Goal: Communication & Community: Answer question/provide support

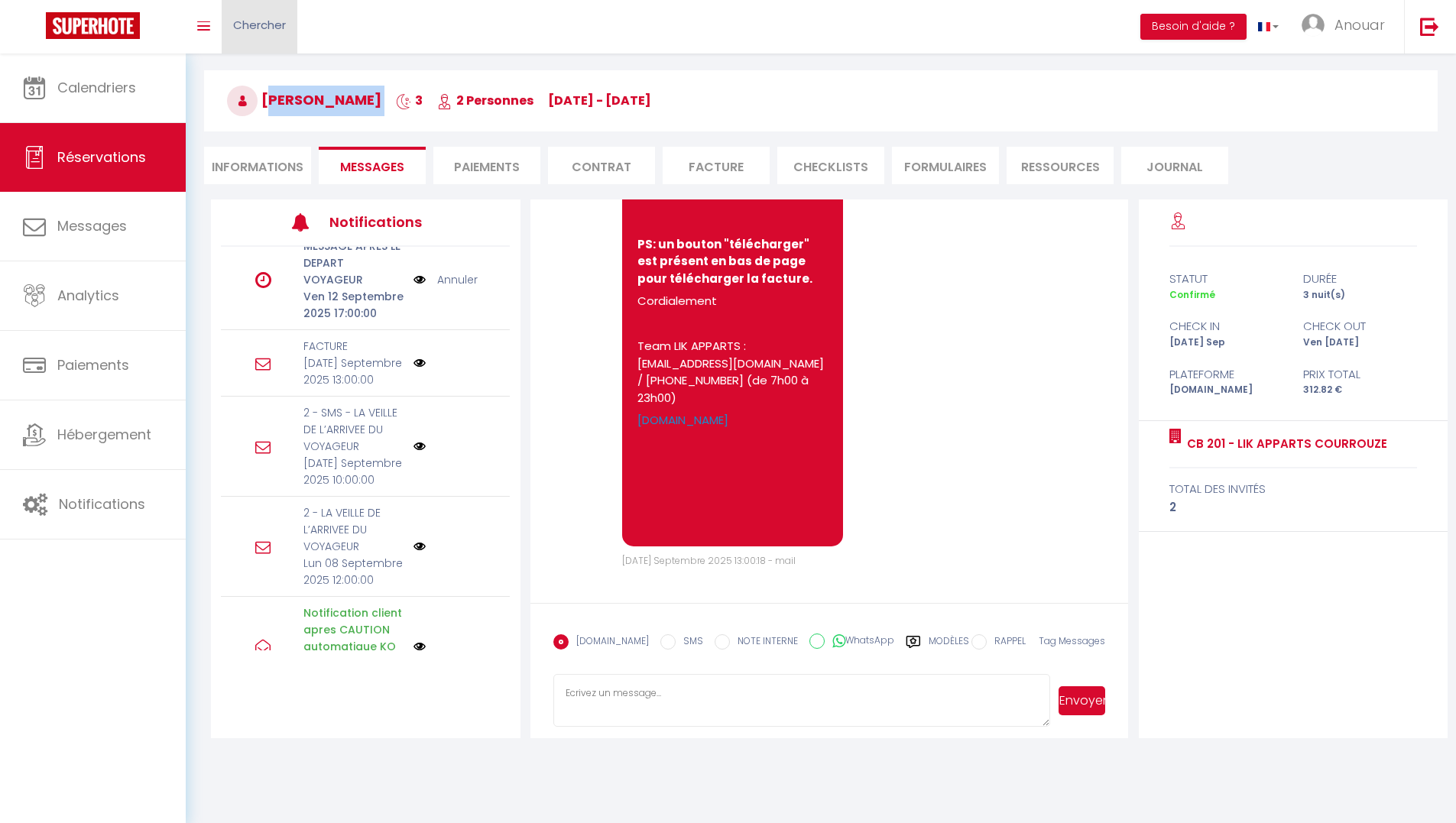
click at [271, 36] on link "Chercher" at bounding box center [259, 27] width 76 height 53
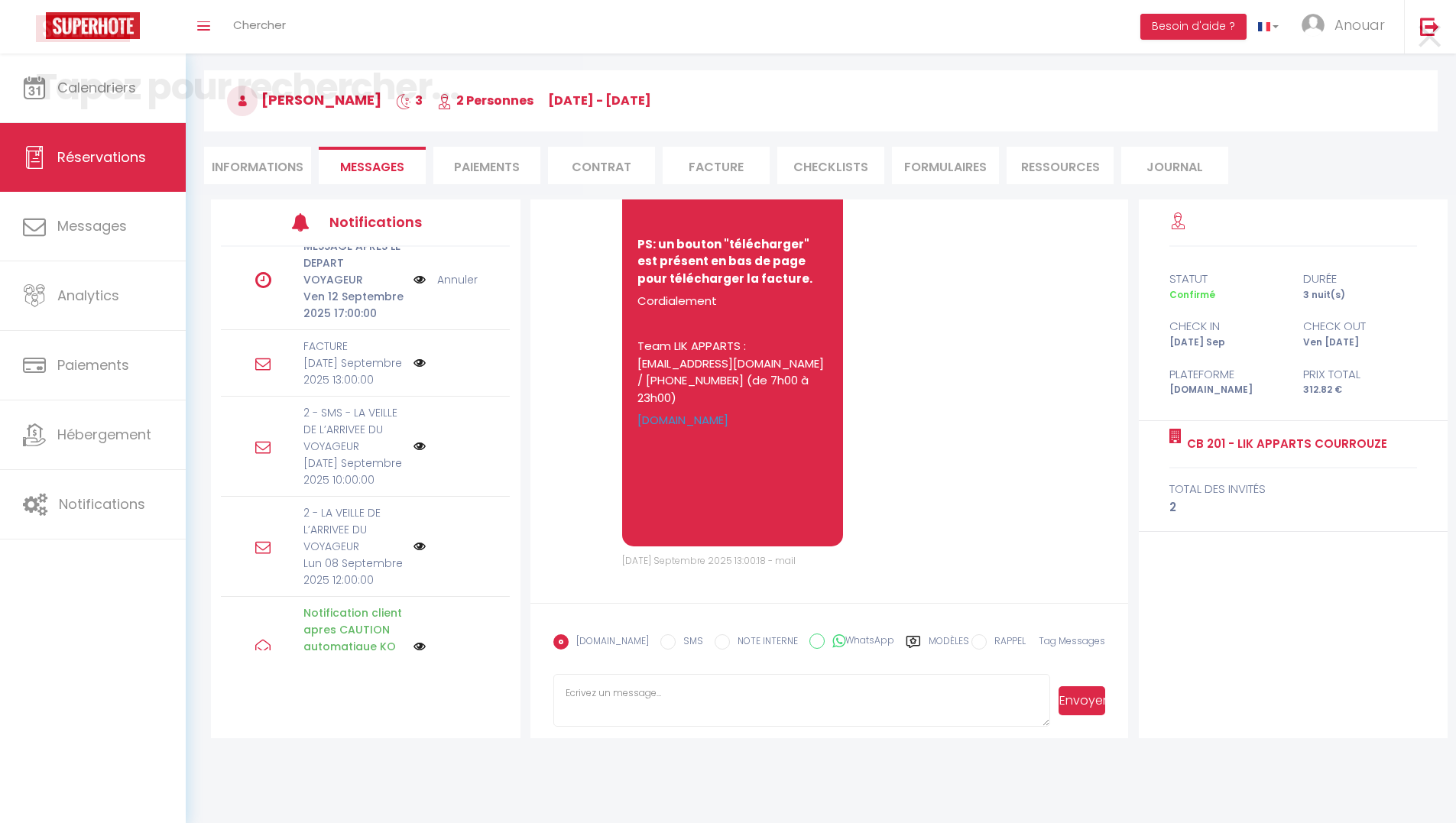
scroll to position [9, 0]
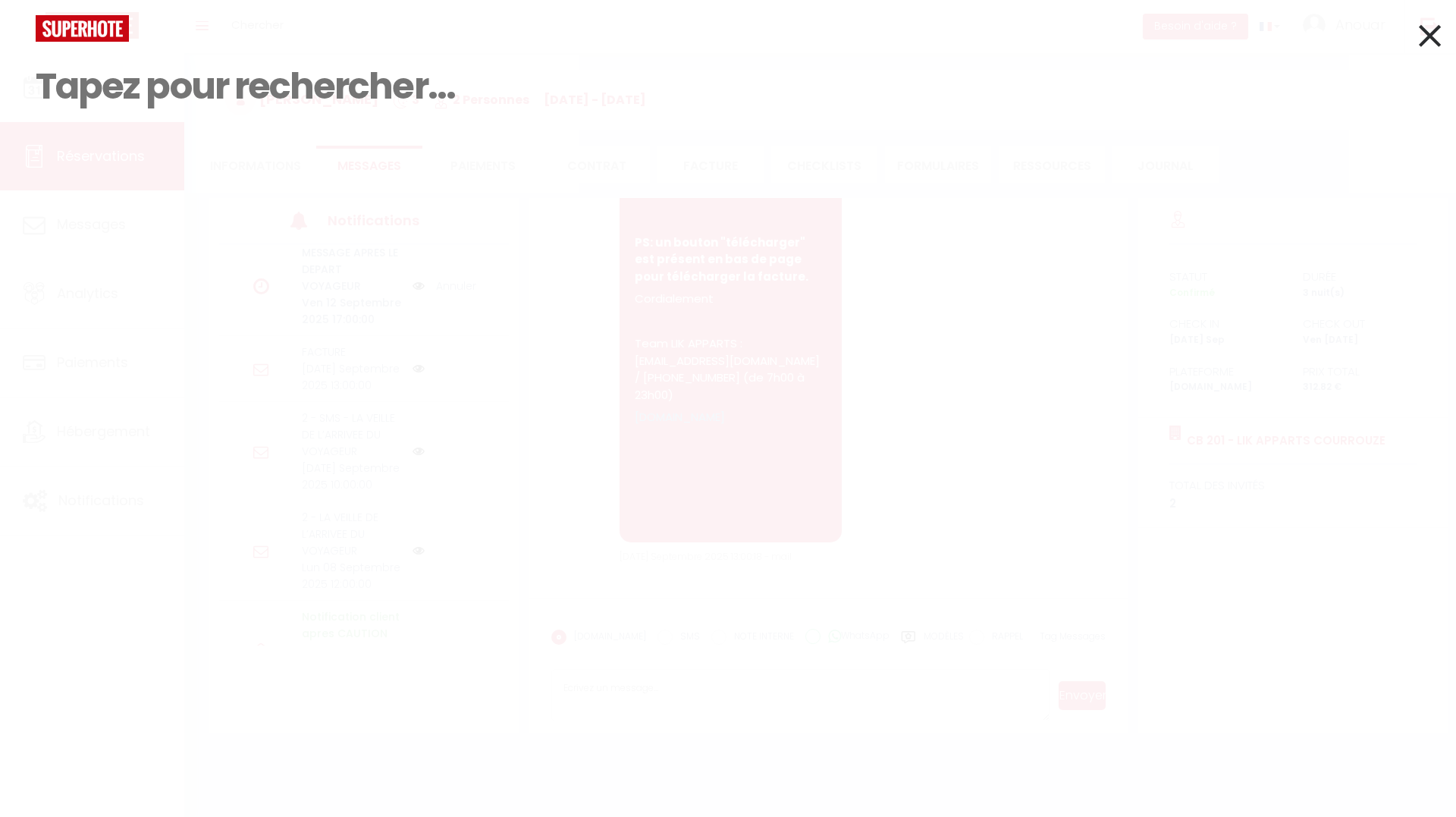
click at [1424, 44] on icon at bounding box center [1430, 35] width 22 height 38
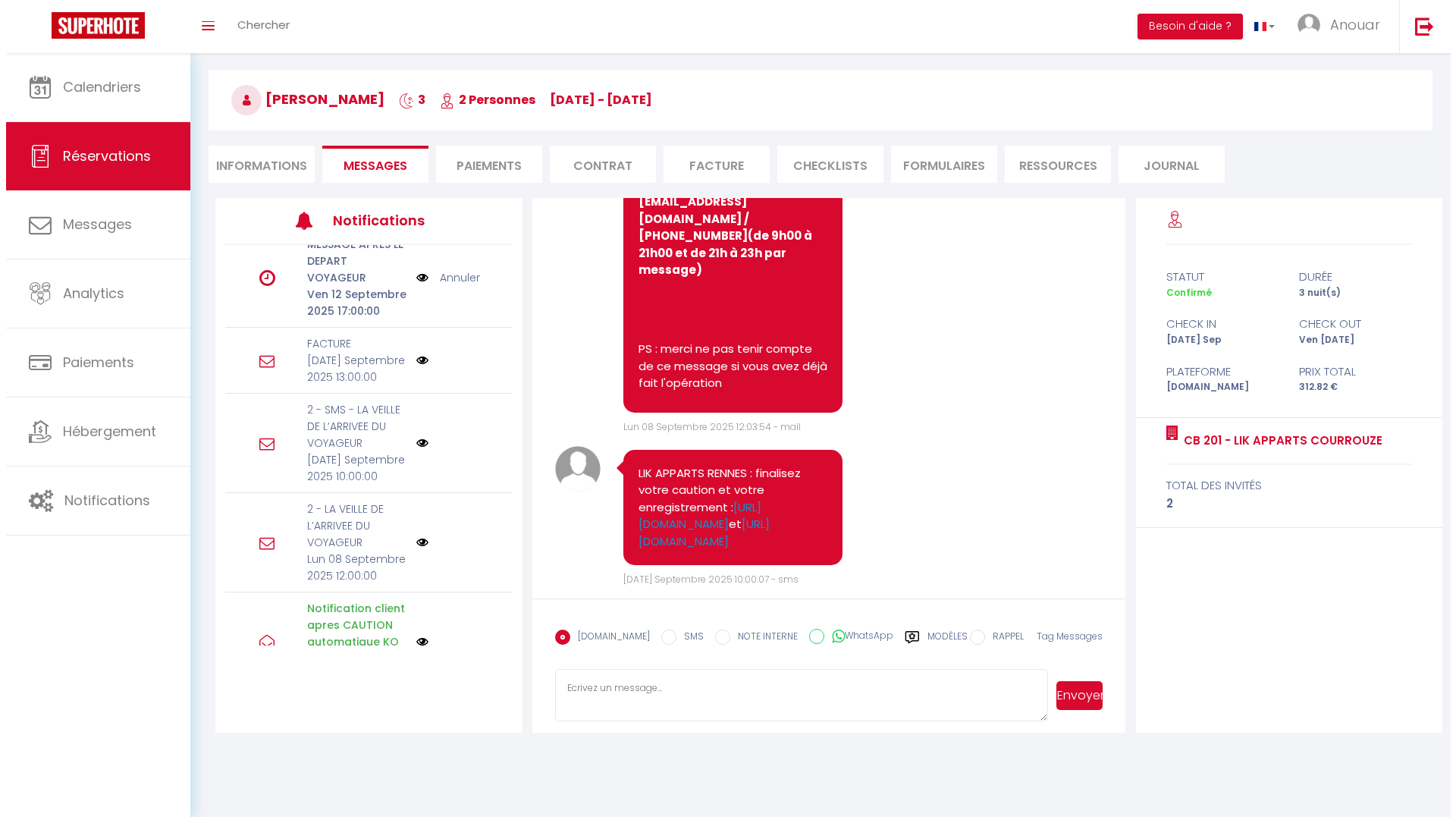
scroll to position [6448, 0]
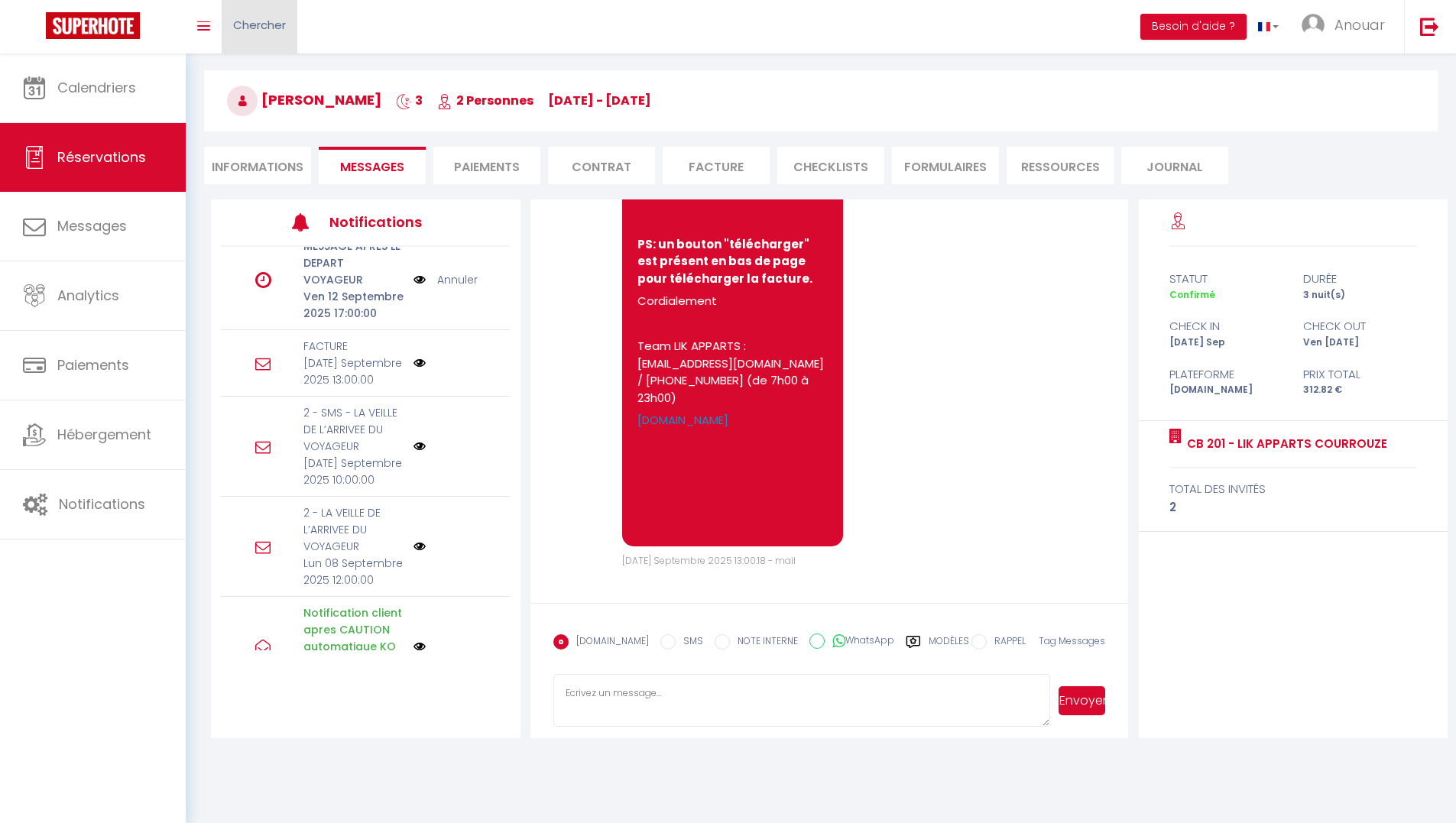
click at [275, 26] on span "Chercher" at bounding box center [259, 25] width 52 height 16
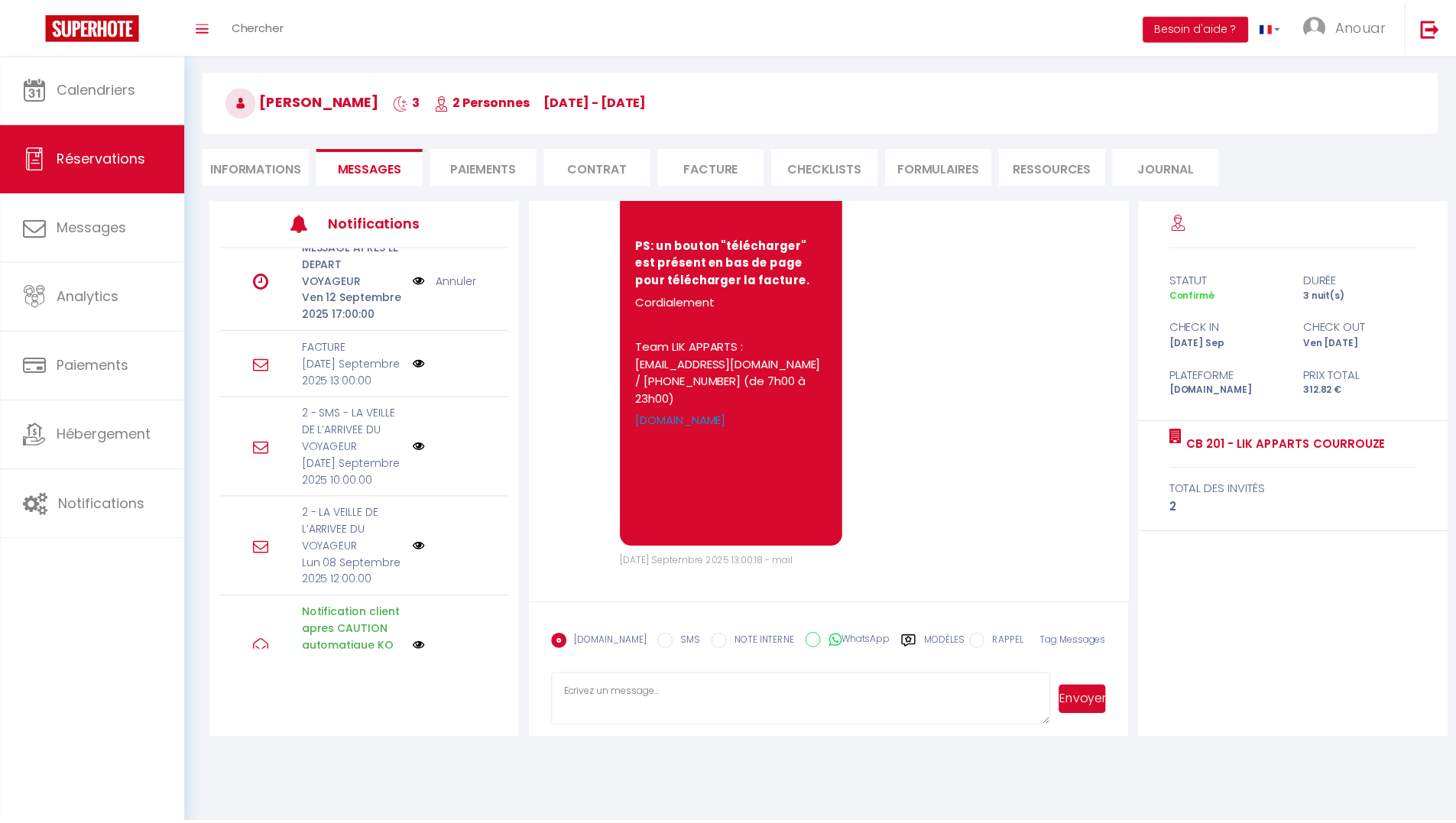
scroll to position [9, 0]
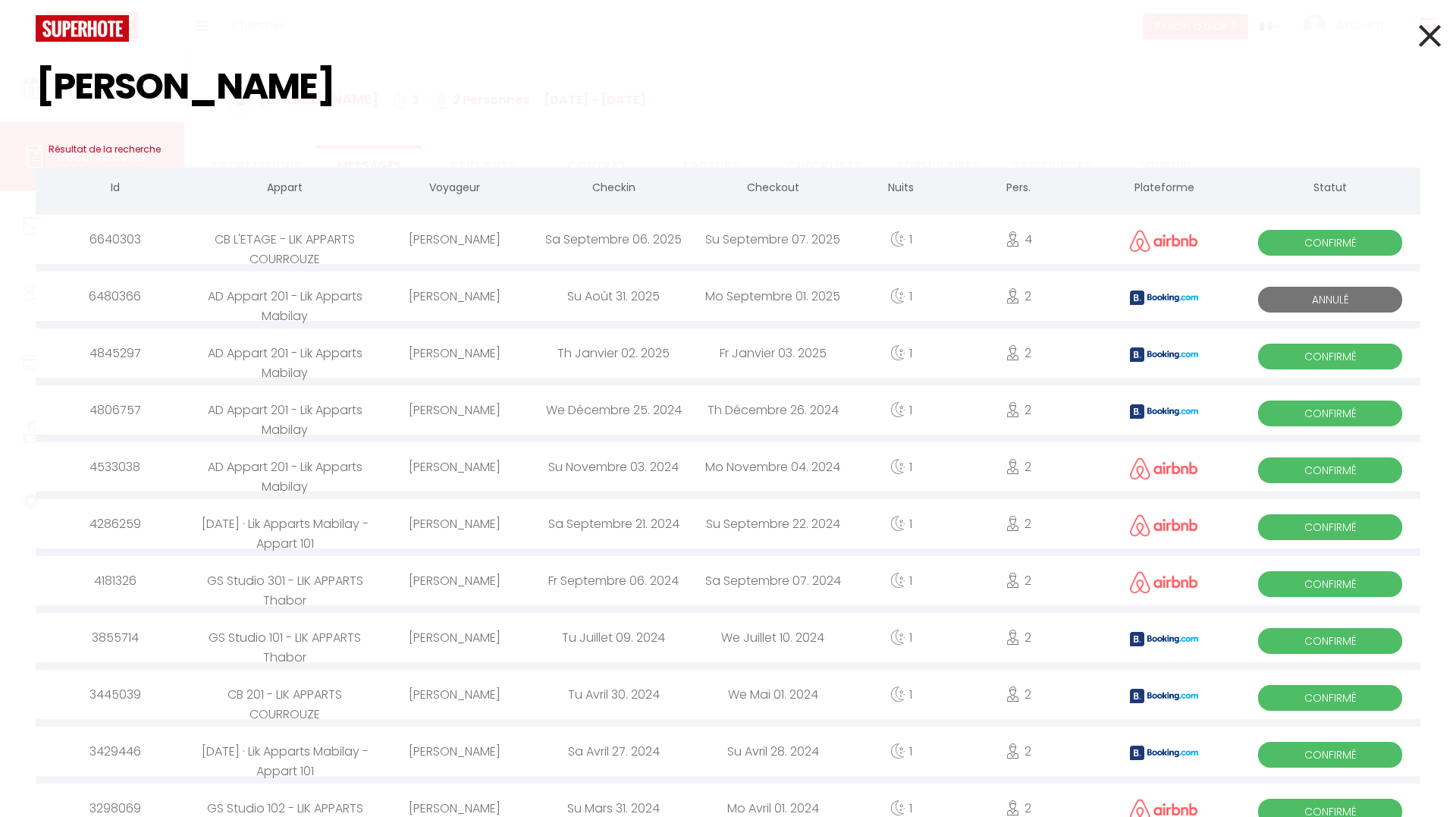
type input "[PERSON_NAME]"
click at [466, 300] on div "[PERSON_NAME]" at bounding box center [454, 296] width 159 height 49
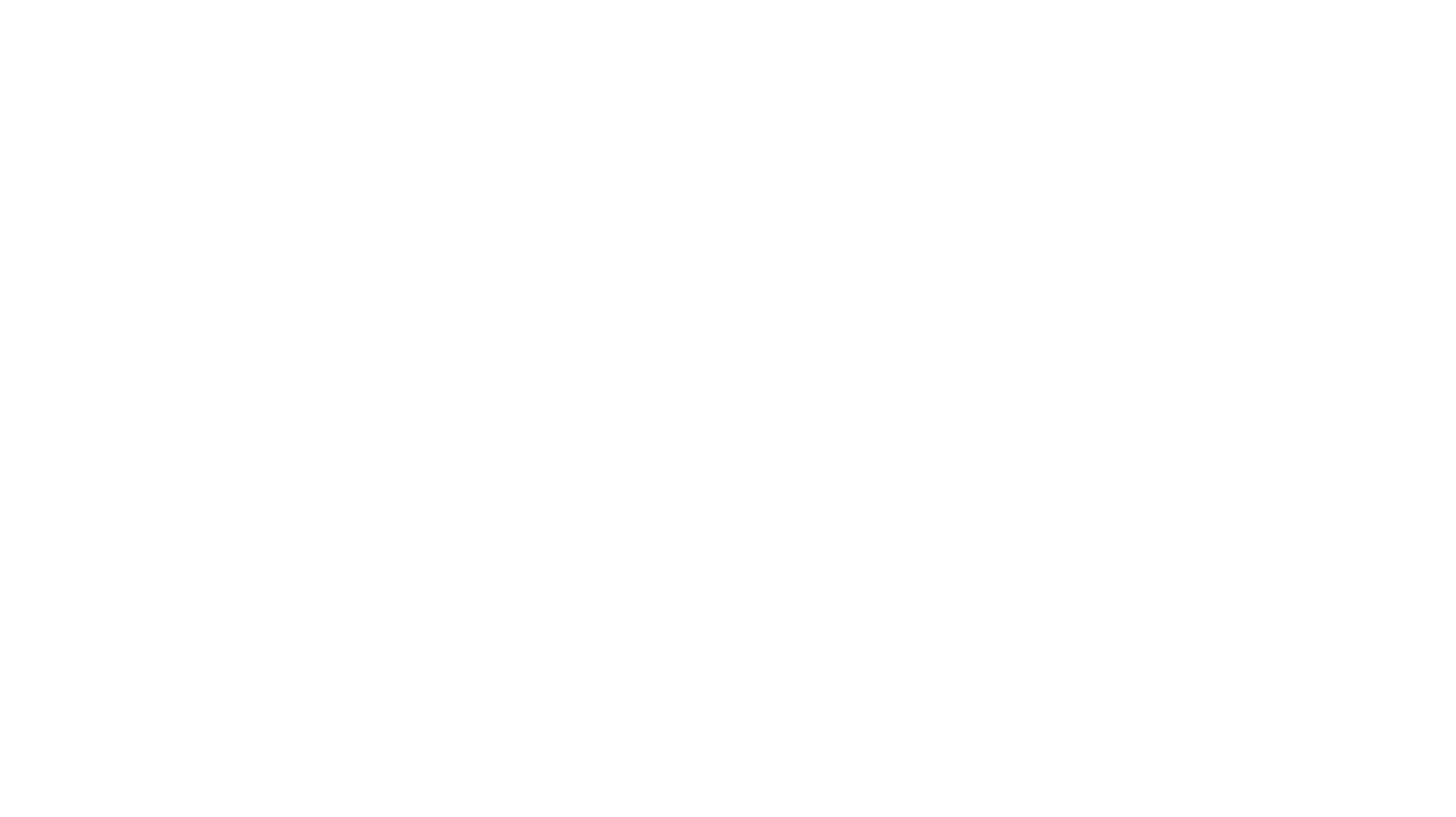
select select
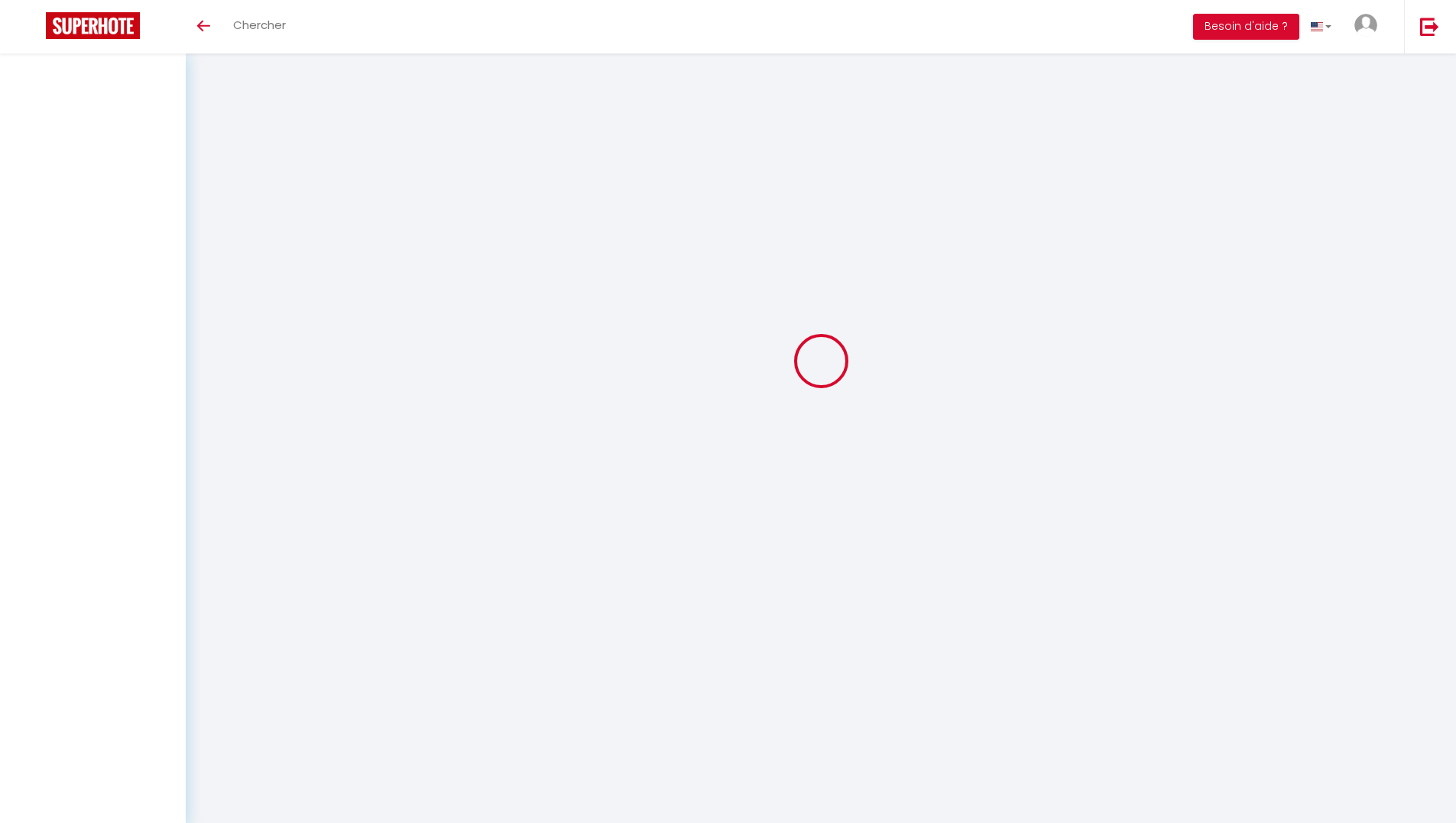
select select
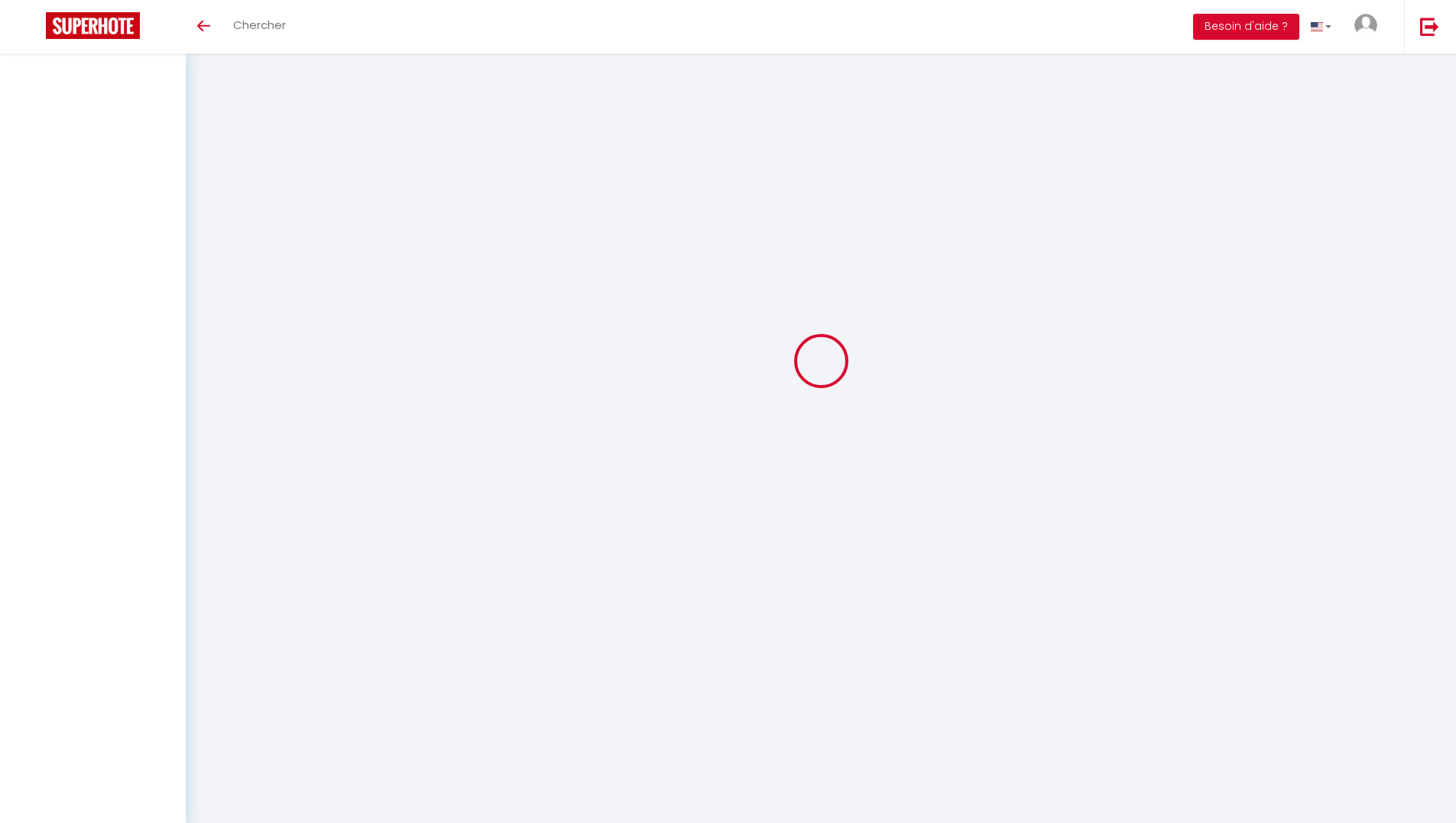
select select
checkbox input "false"
select select
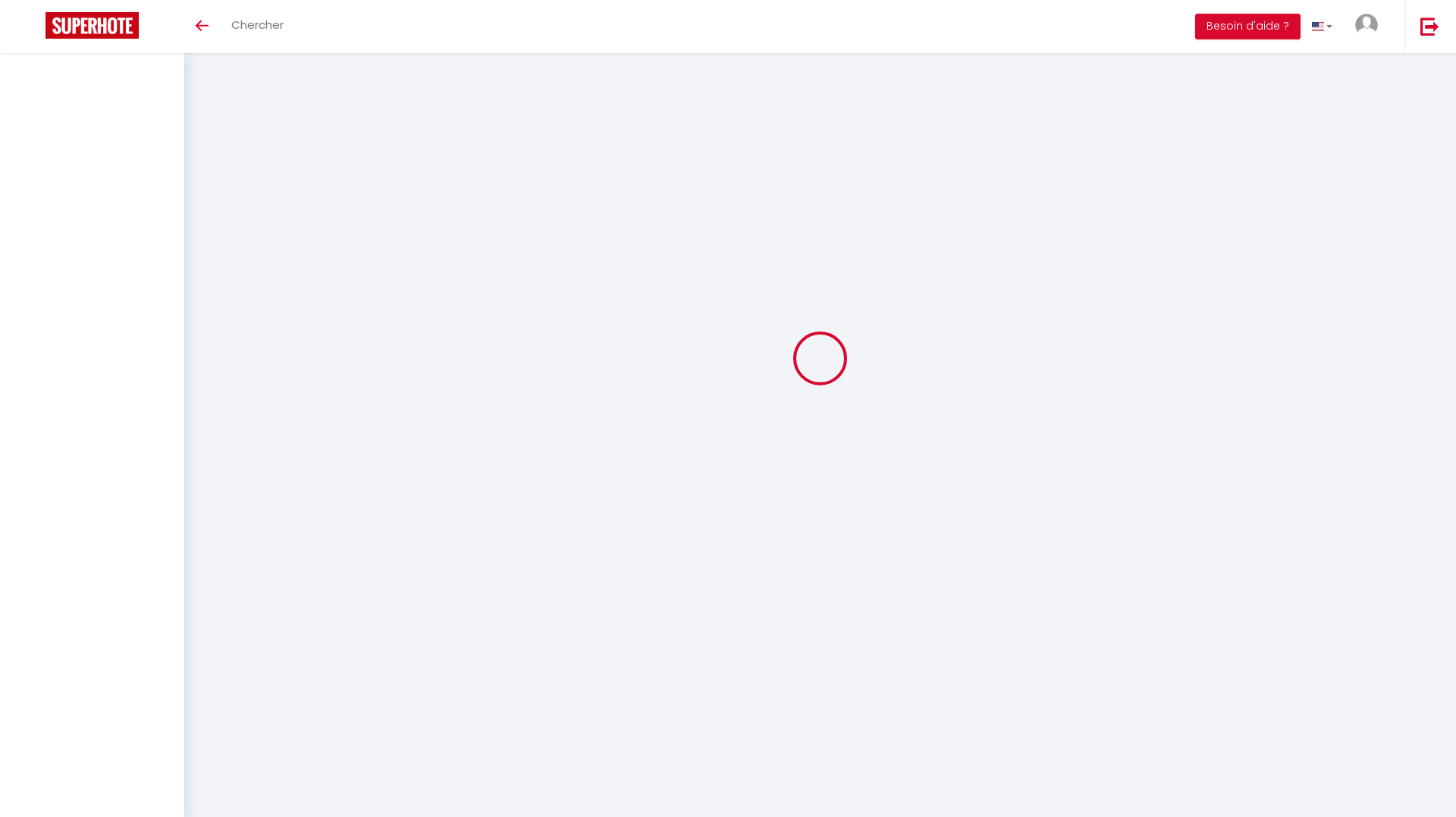
select select
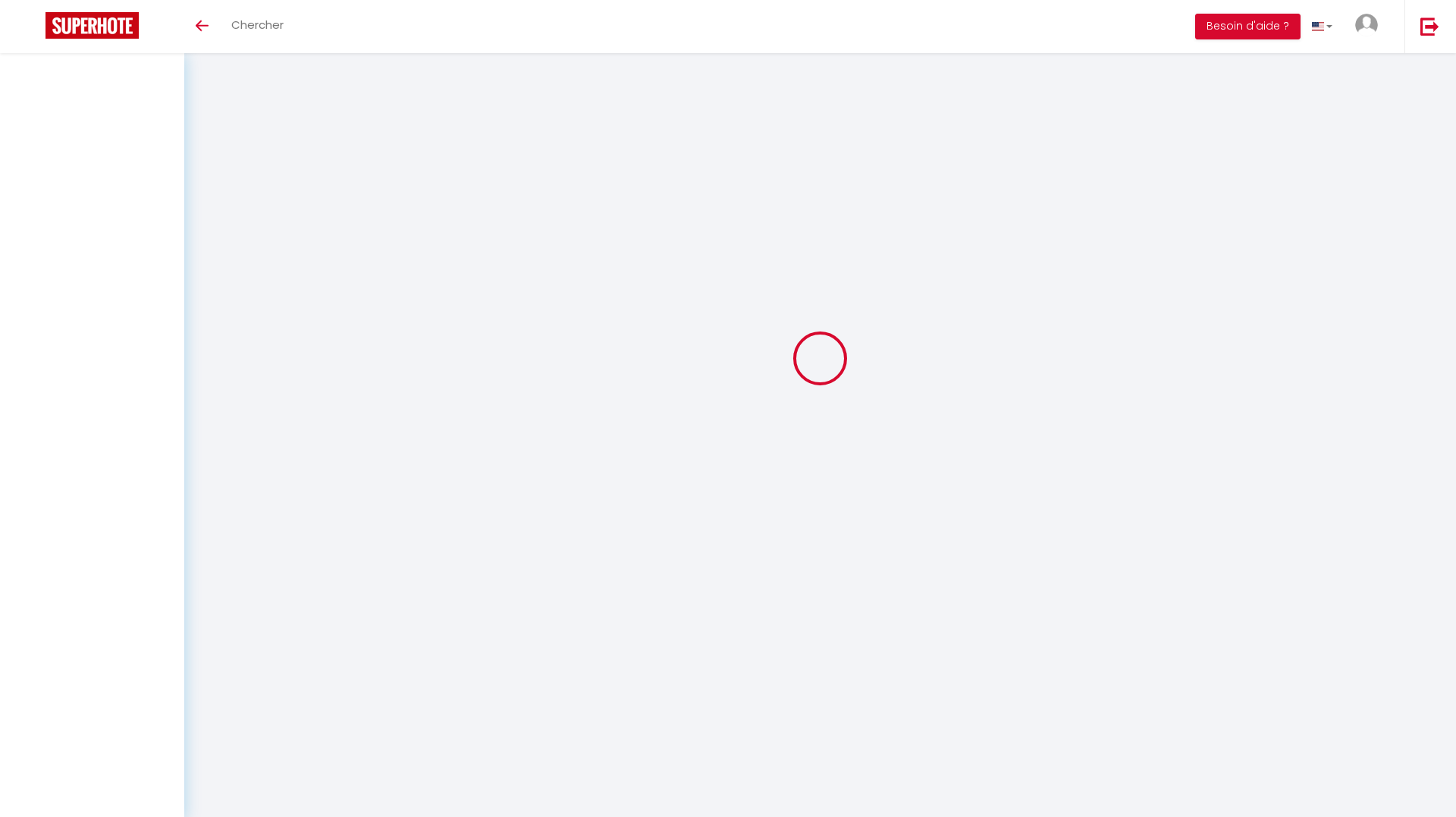
select select
checkbox input "false"
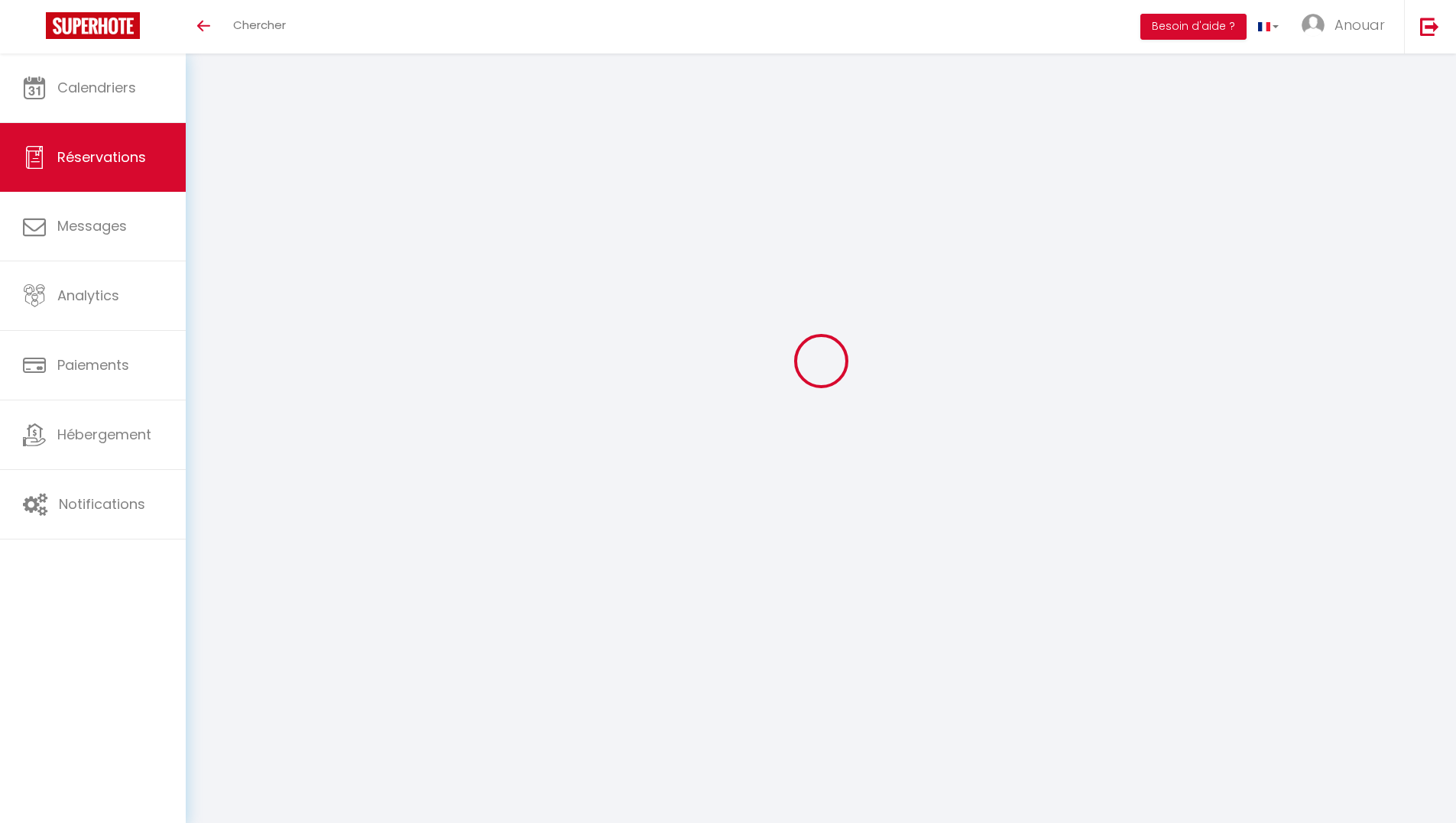
select select
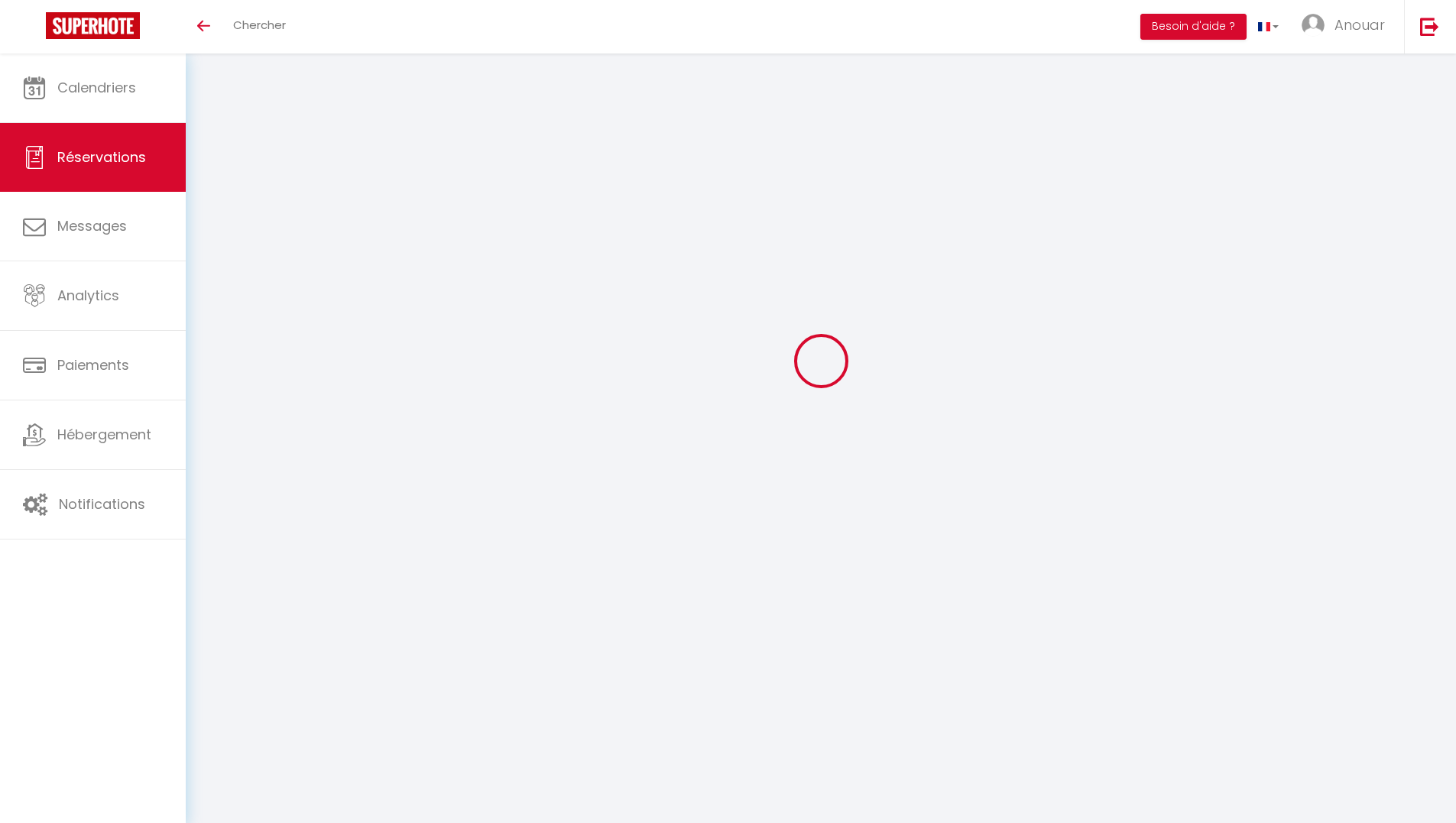
select select
checkbox input "false"
select select
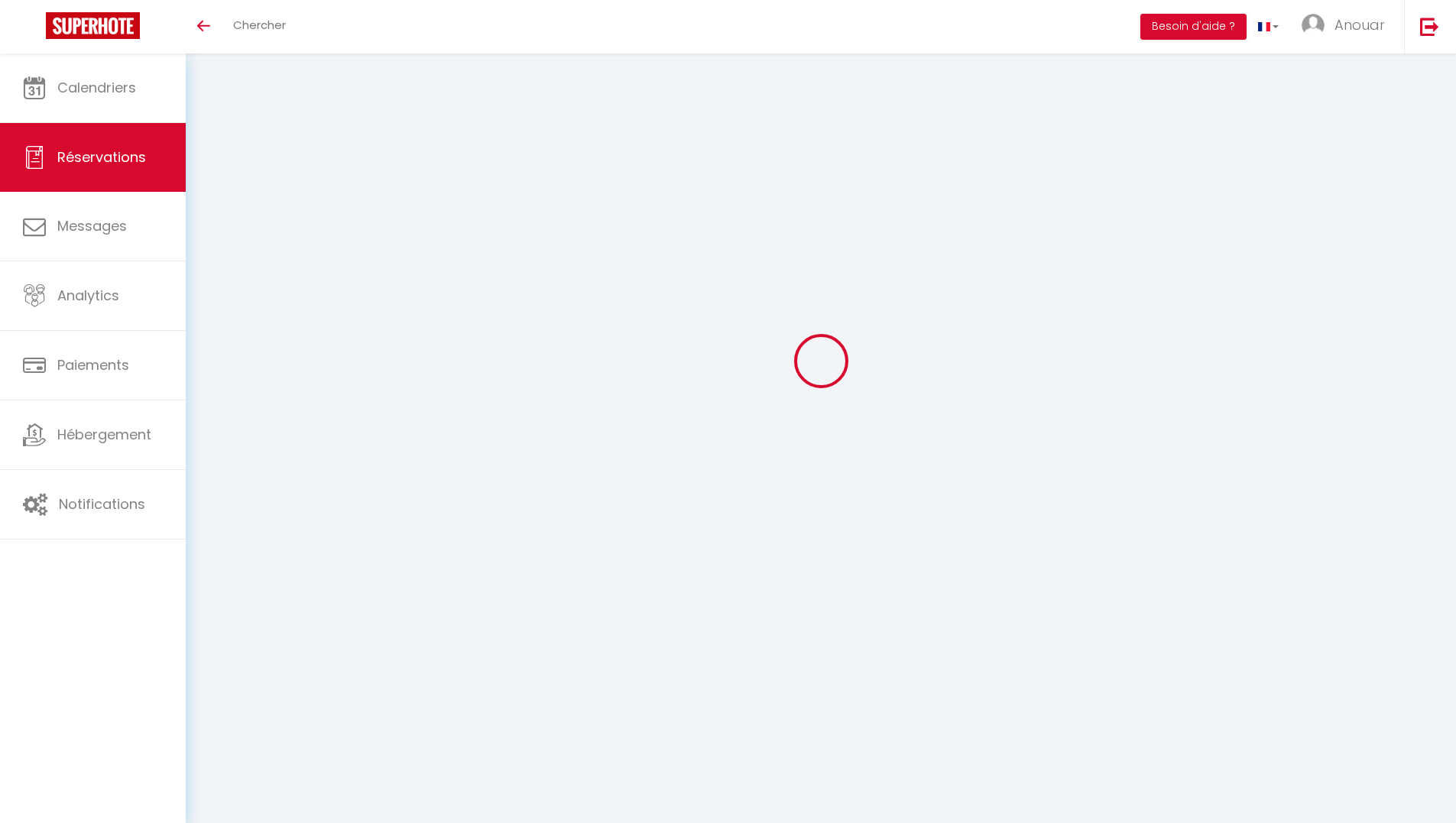
select select
checkbox input "false"
select select
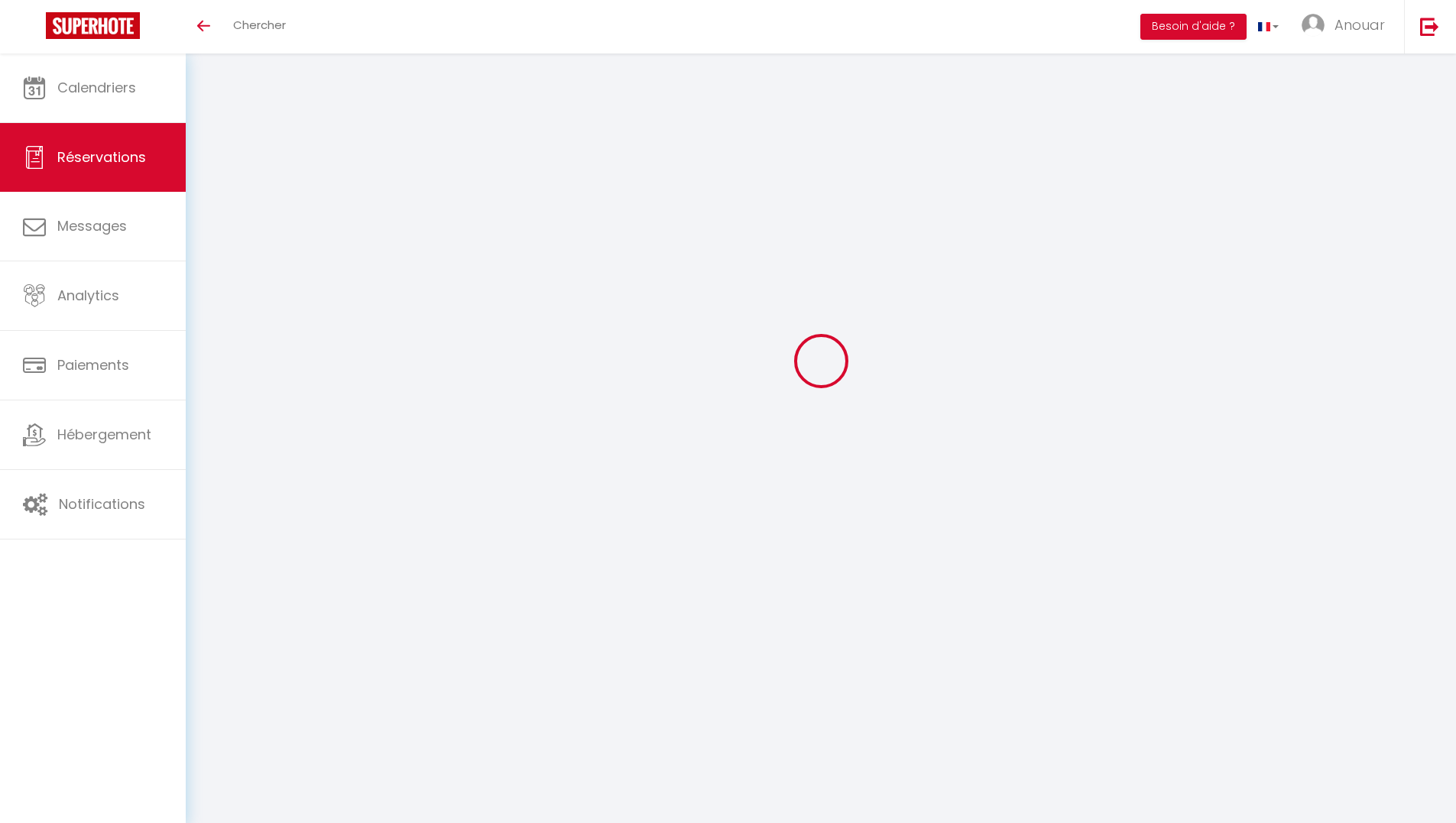
scroll to position [0, 0]
type input "Célia"
type input "Simoes"
type input "csimoe.979600@guest.booking.com"
type input "simoescelia@icloud.com"
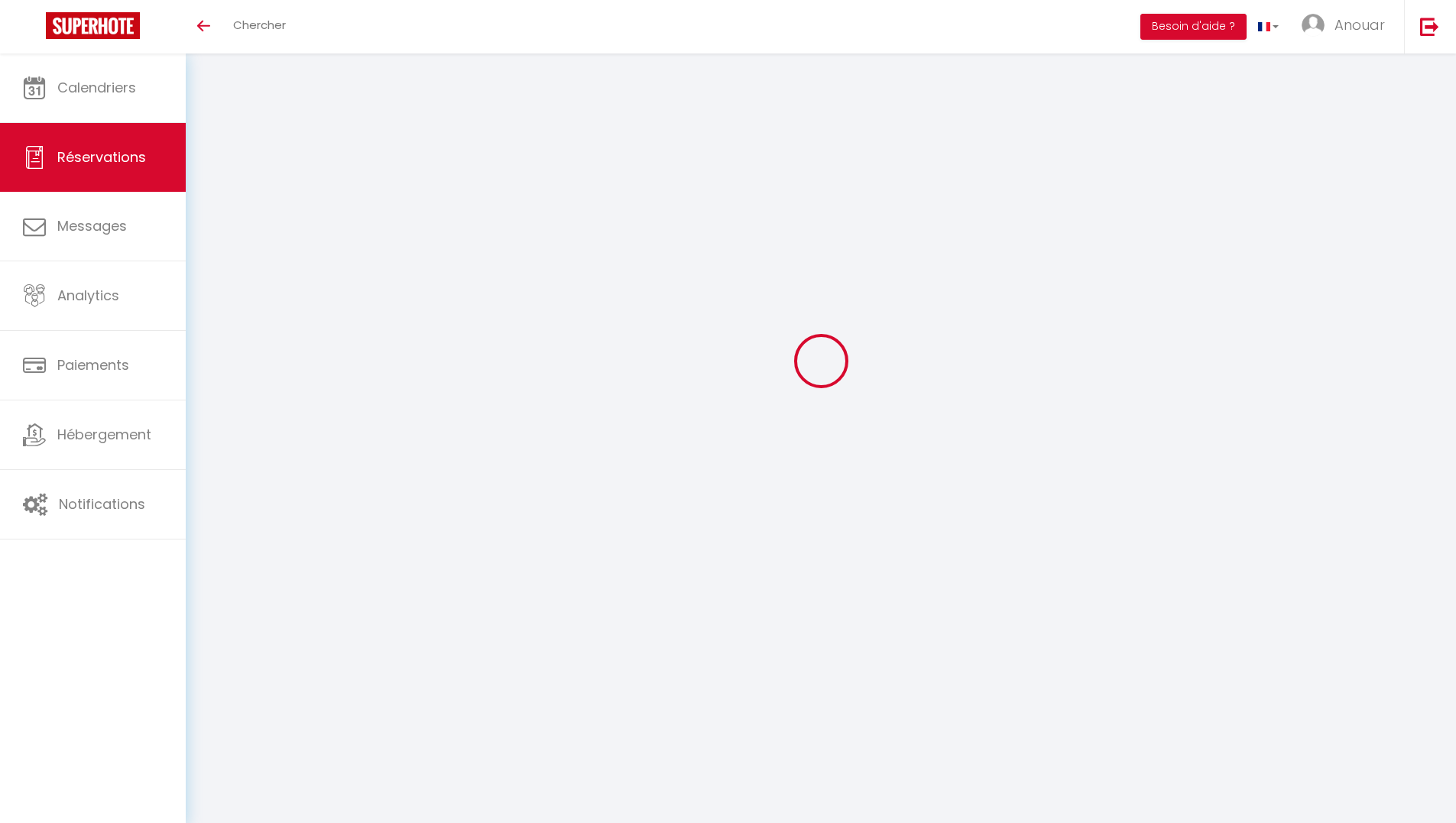
type input "+33624673013"
type input "0624673013"
type input "."
select select "FR"
type input "11.17"
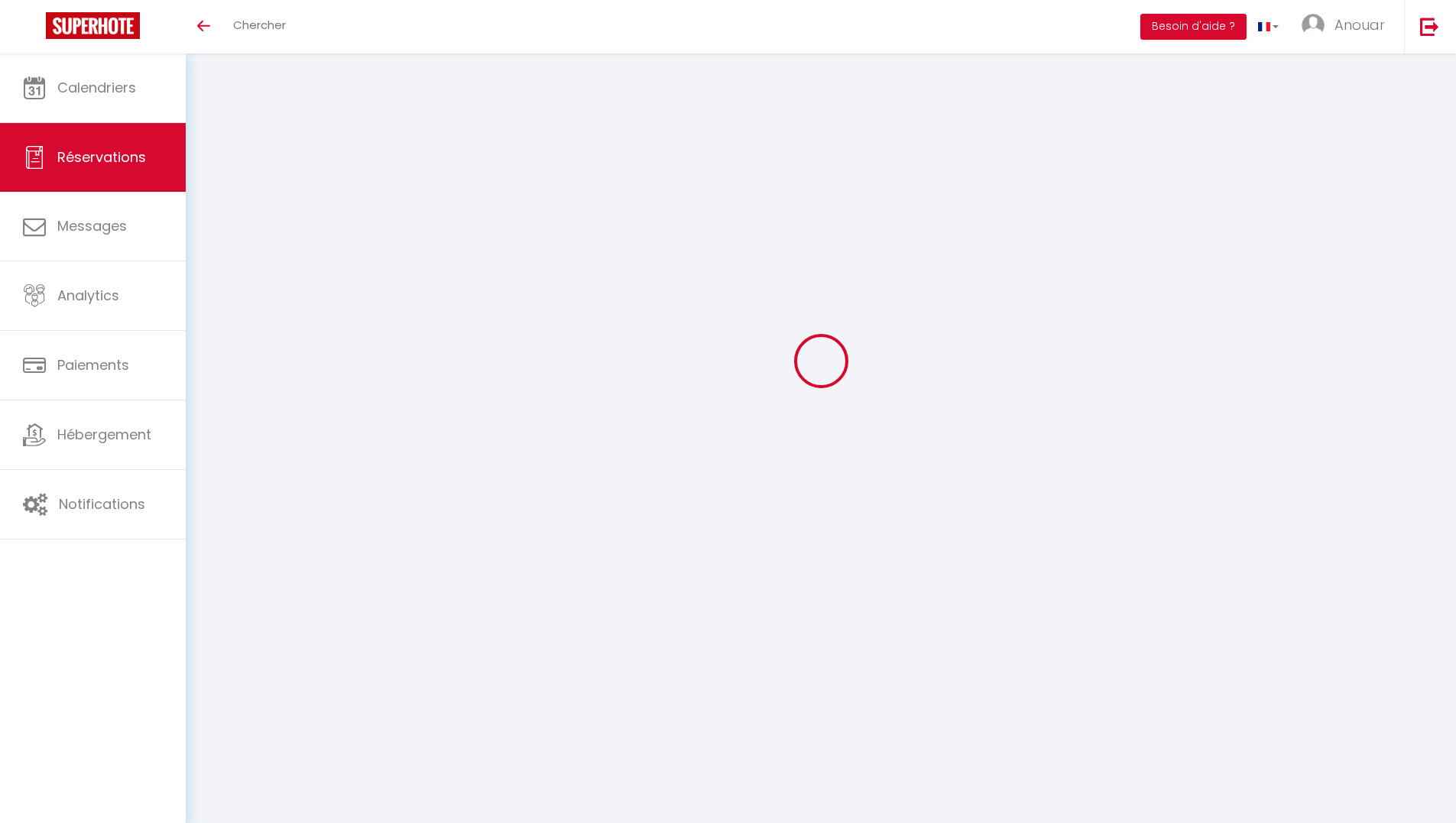
select select "11087"
select select "0"
select select
type input "2"
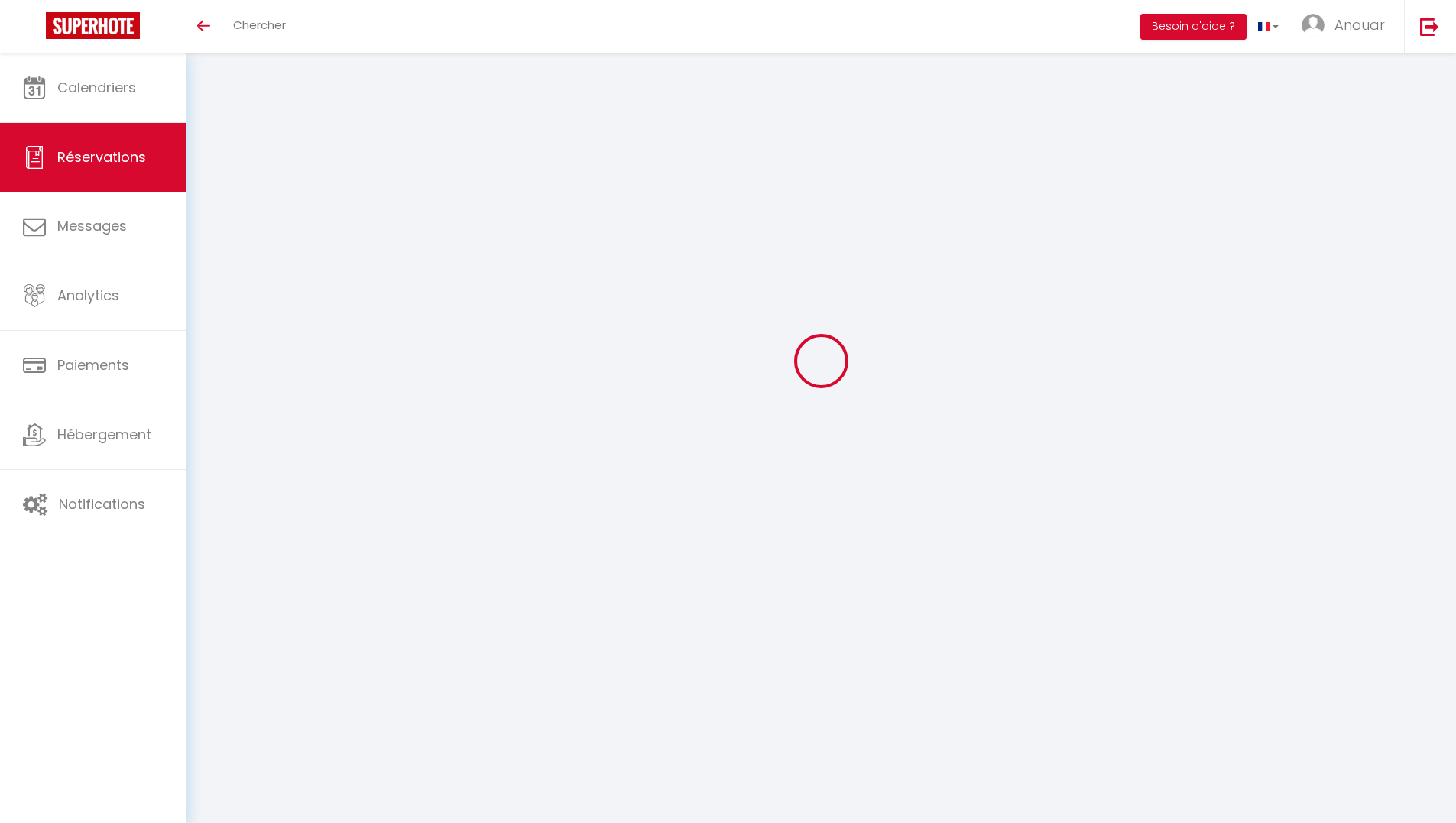
select select "10"
select select "14"
select select "2"
type input "0"
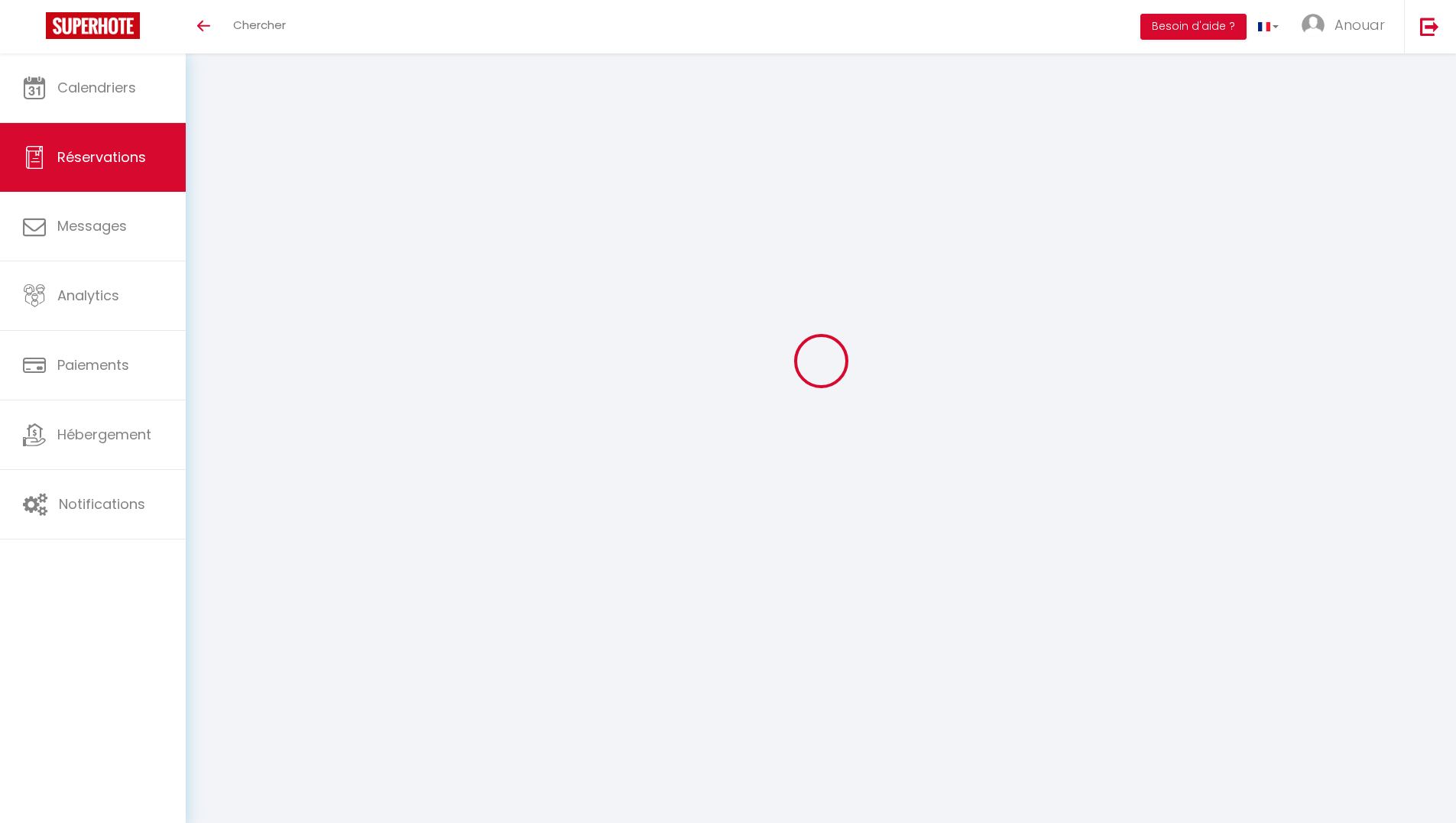
type input "0"
select select
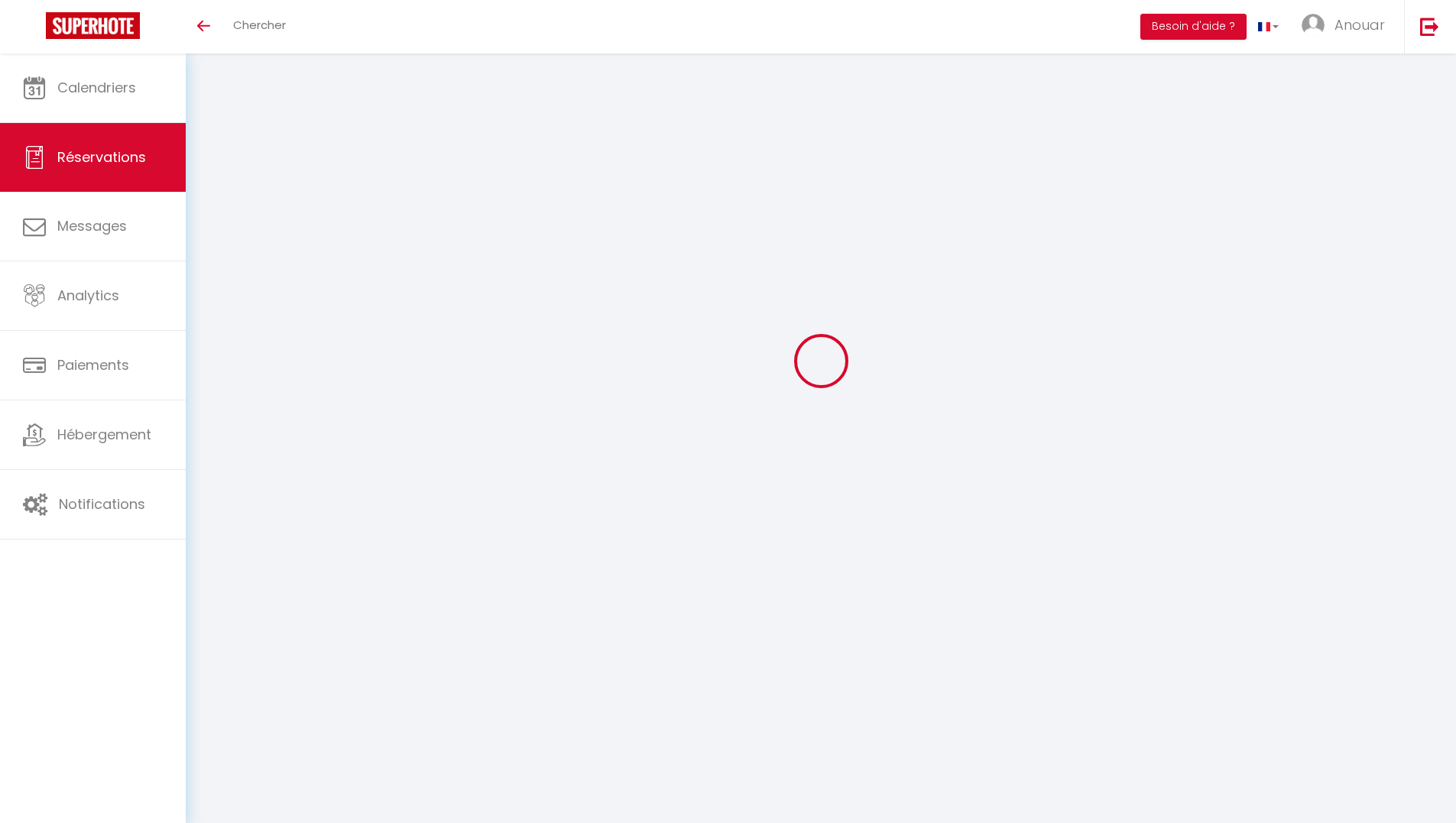
select select
checkbox input "false"
type textarea "x"
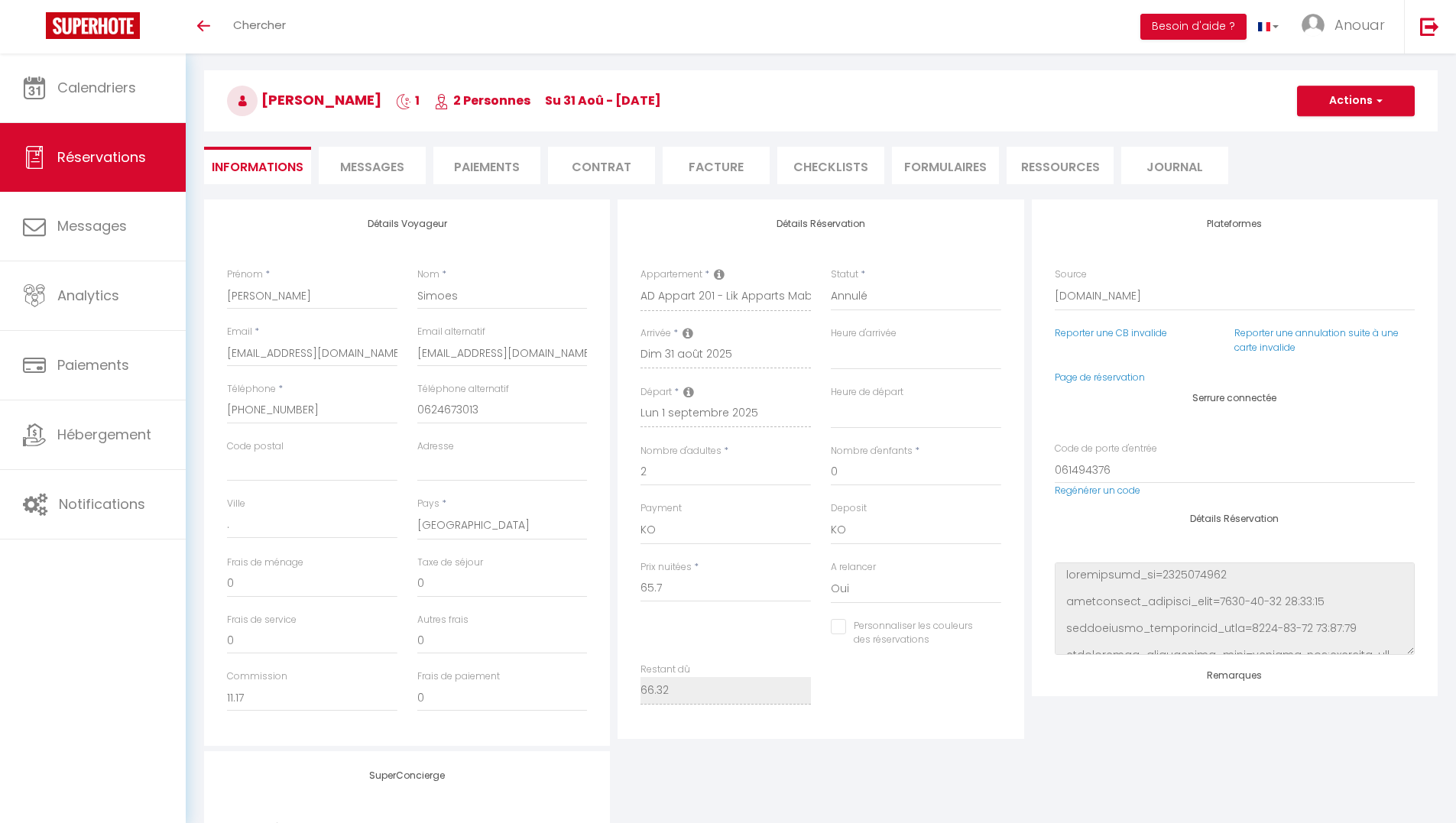
type input "0.62"
select select
checkbox input "false"
select select "15:00"
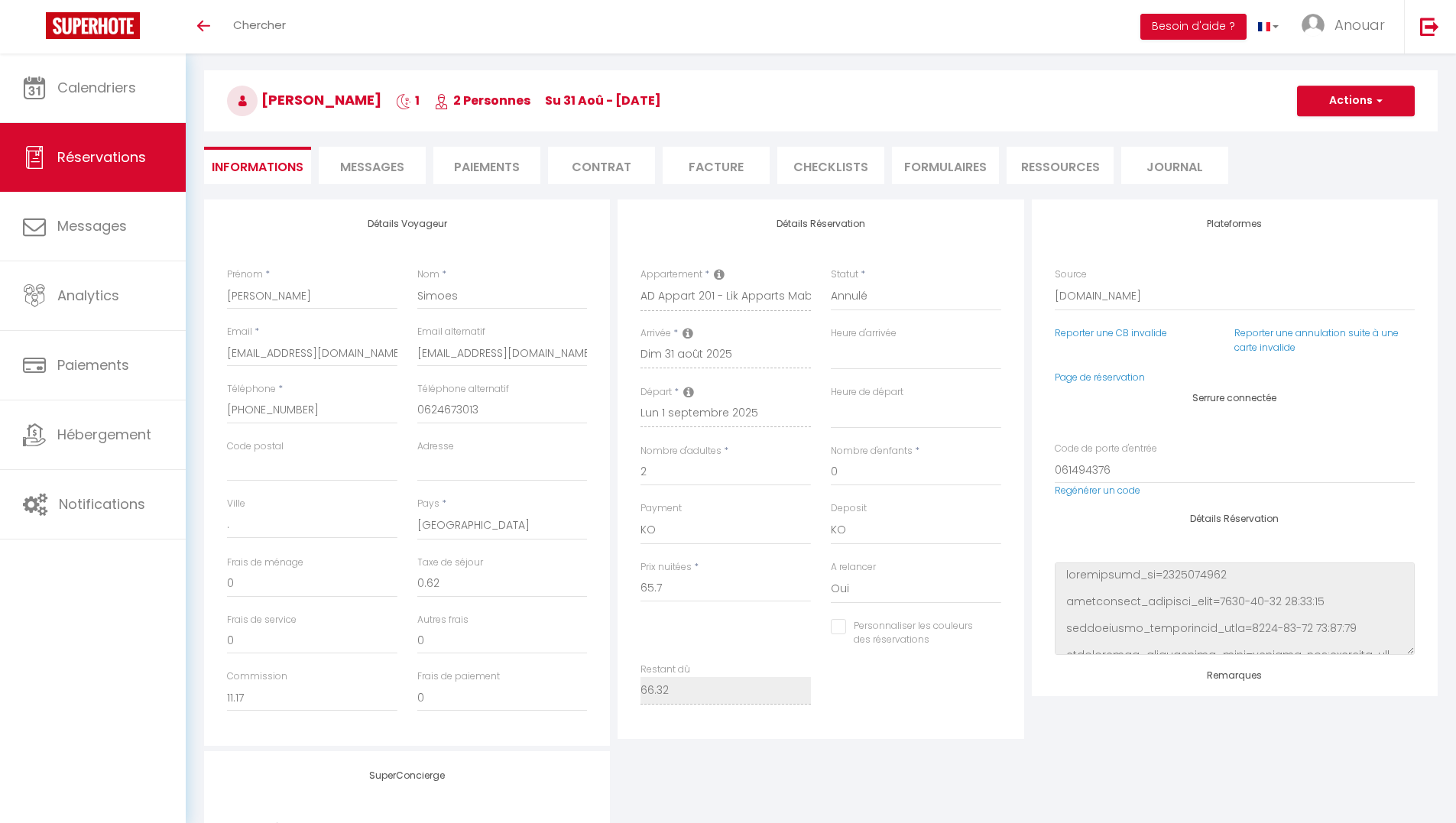
select select "11:00"
click at [386, 167] on span "Messages" at bounding box center [372, 167] width 64 height 18
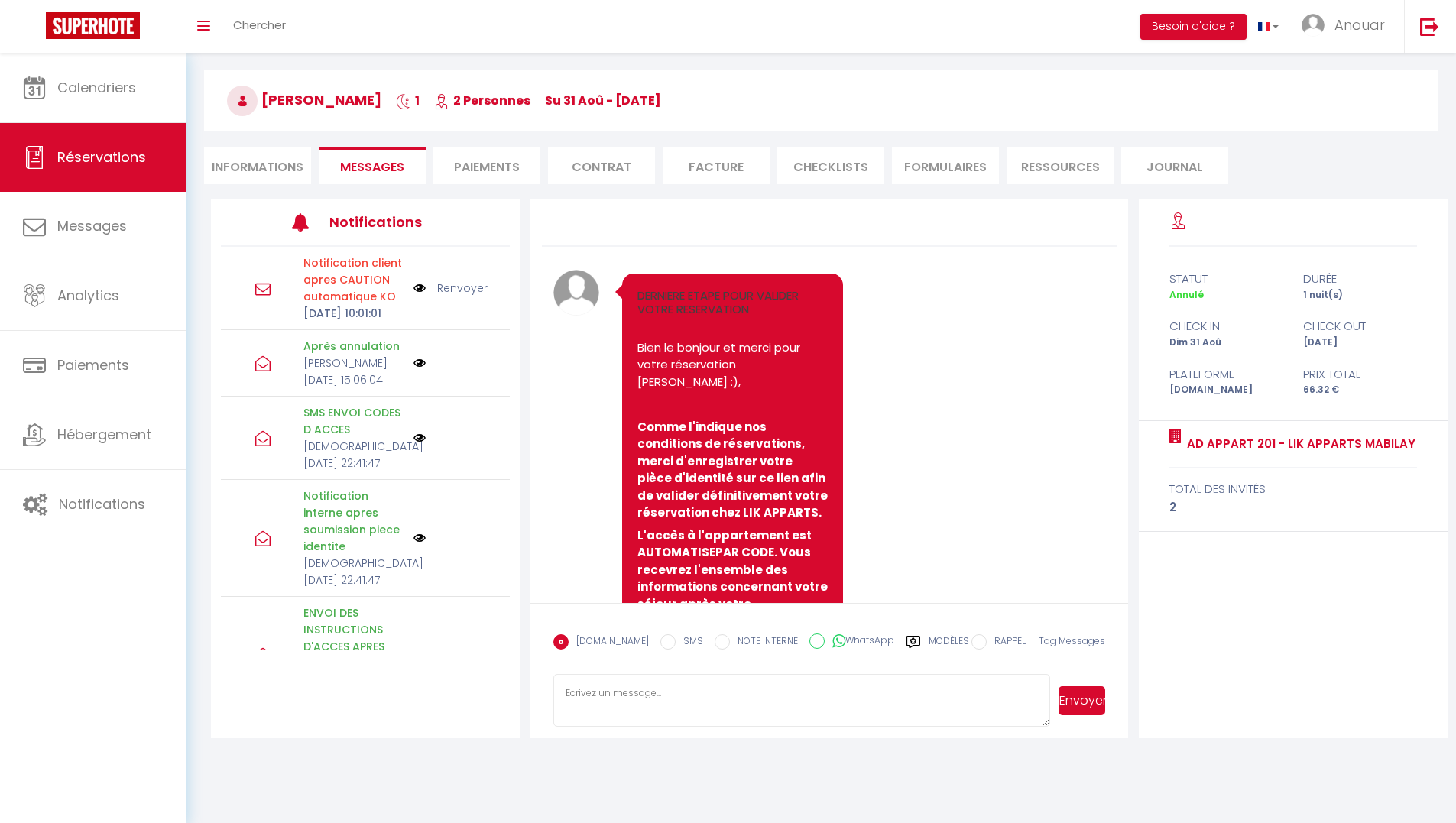
click at [255, 156] on li "Informations" at bounding box center [258, 166] width 107 height 38
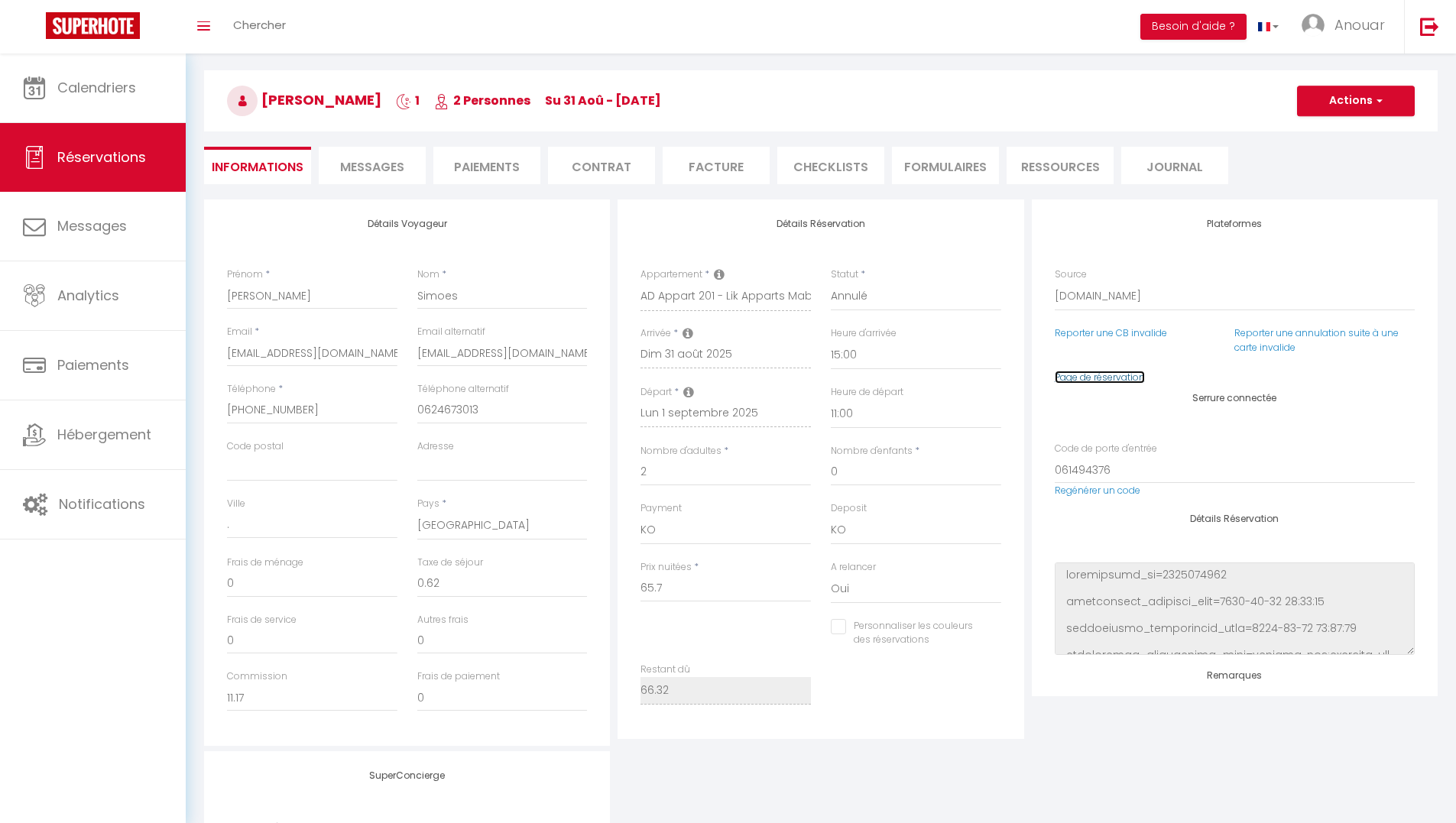
click at [1100, 380] on link "Page de réservation" at bounding box center [1099, 376] width 90 height 13
checkbox input "false"
drag, startPoint x: 385, startPoint y: 164, endPoint x: 528, endPoint y: 242, distance: 162.9
click at [385, 164] on span "Messages" at bounding box center [372, 167] width 64 height 18
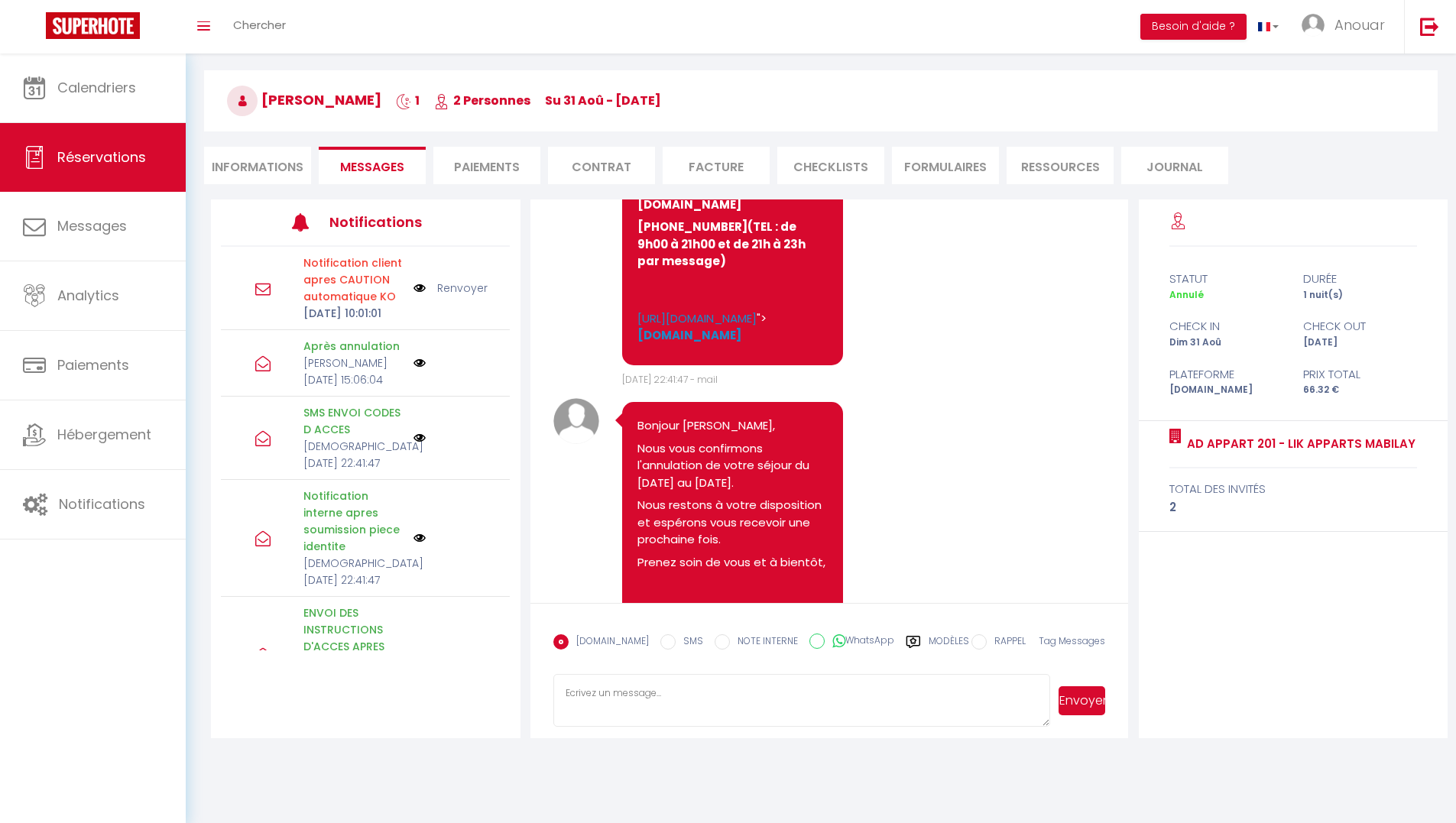
scroll to position [3848, 0]
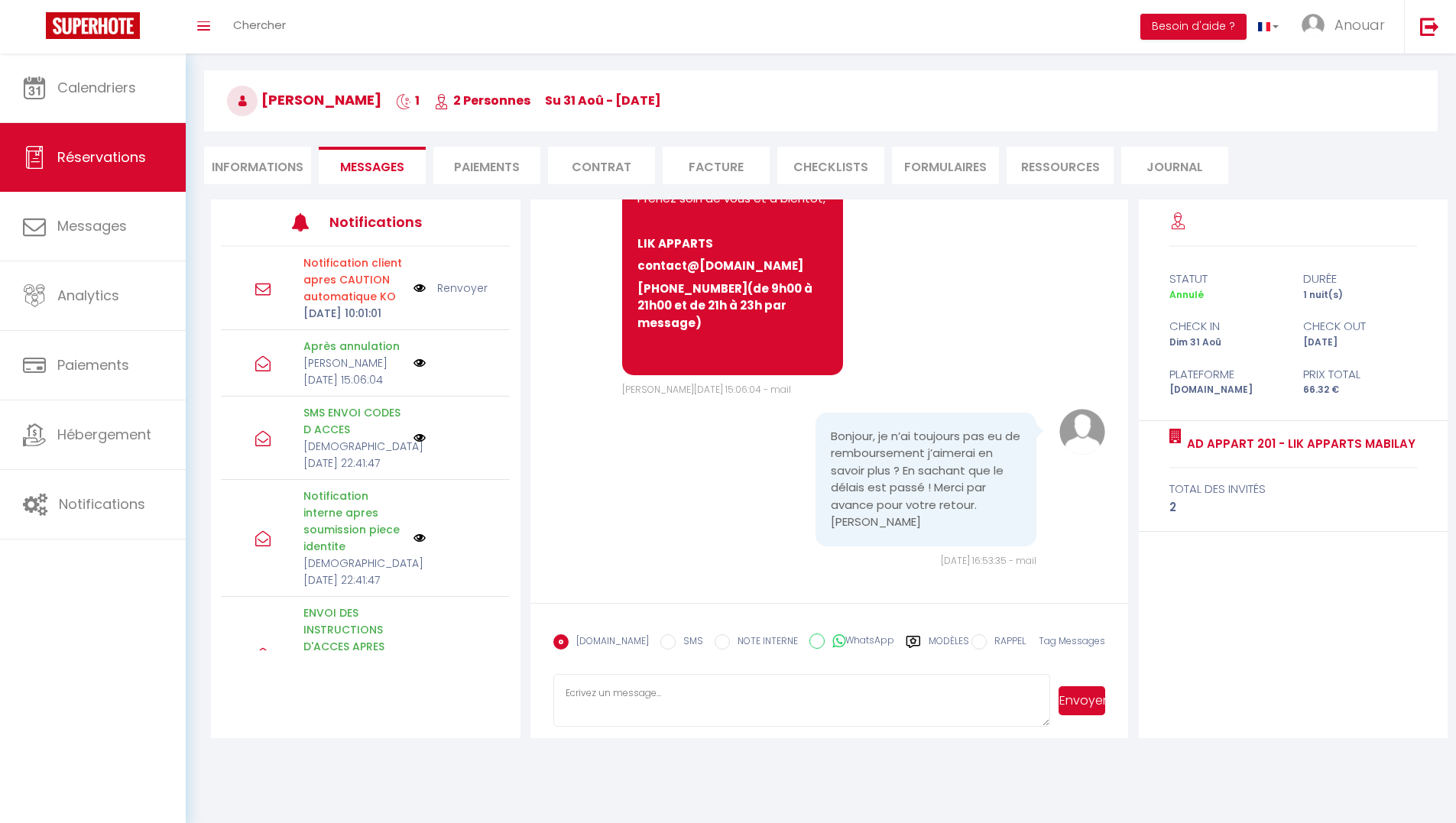
click at [938, 646] on label "Modèles" at bounding box center [949, 647] width 41 height 27
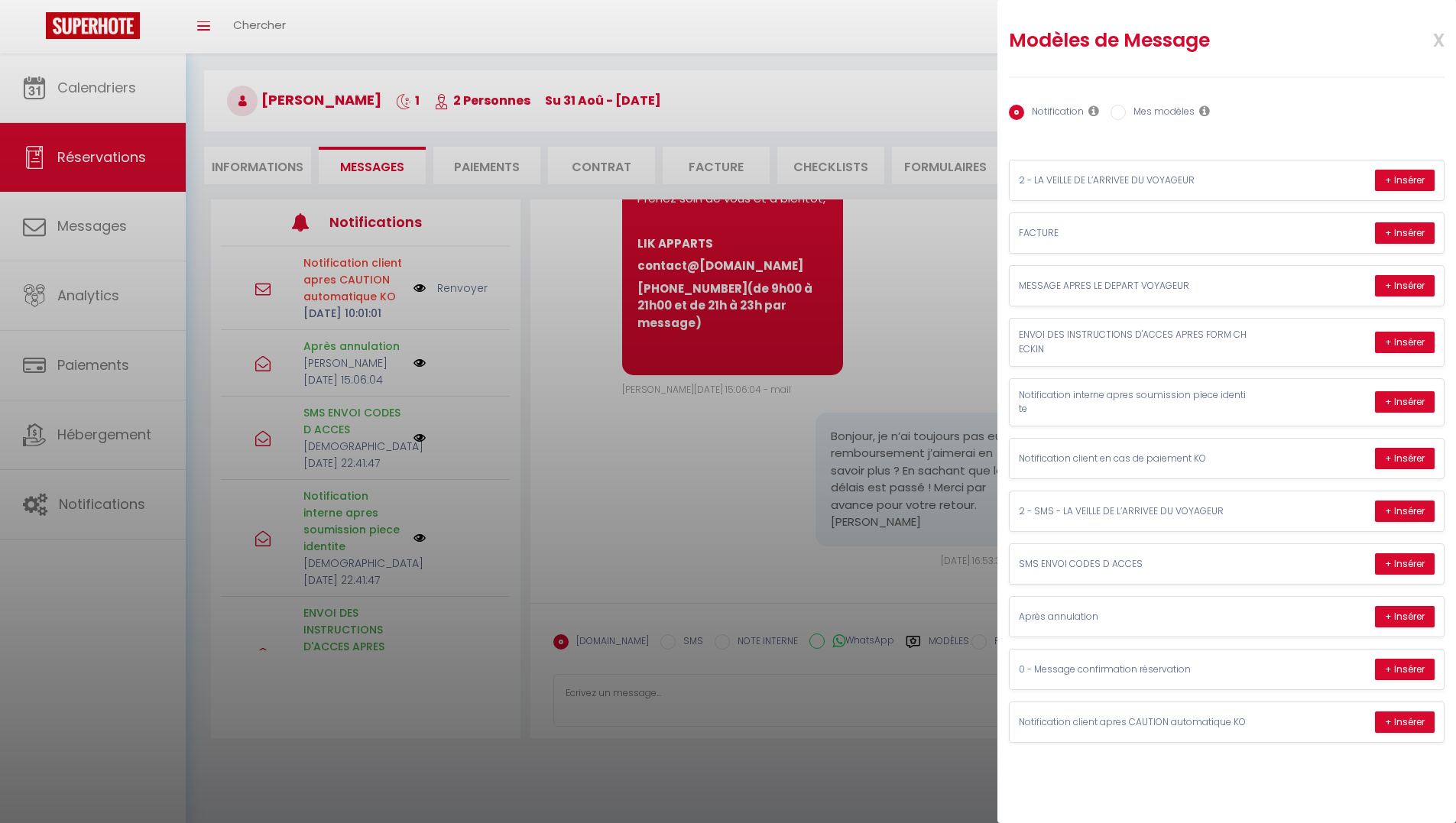
click at [1168, 116] on label "Mes modèles" at bounding box center [1160, 113] width 69 height 17
click at [1126, 116] on input "Mes modèles" at bounding box center [1118, 112] width 15 height 15
radio input "true"
radio input "false"
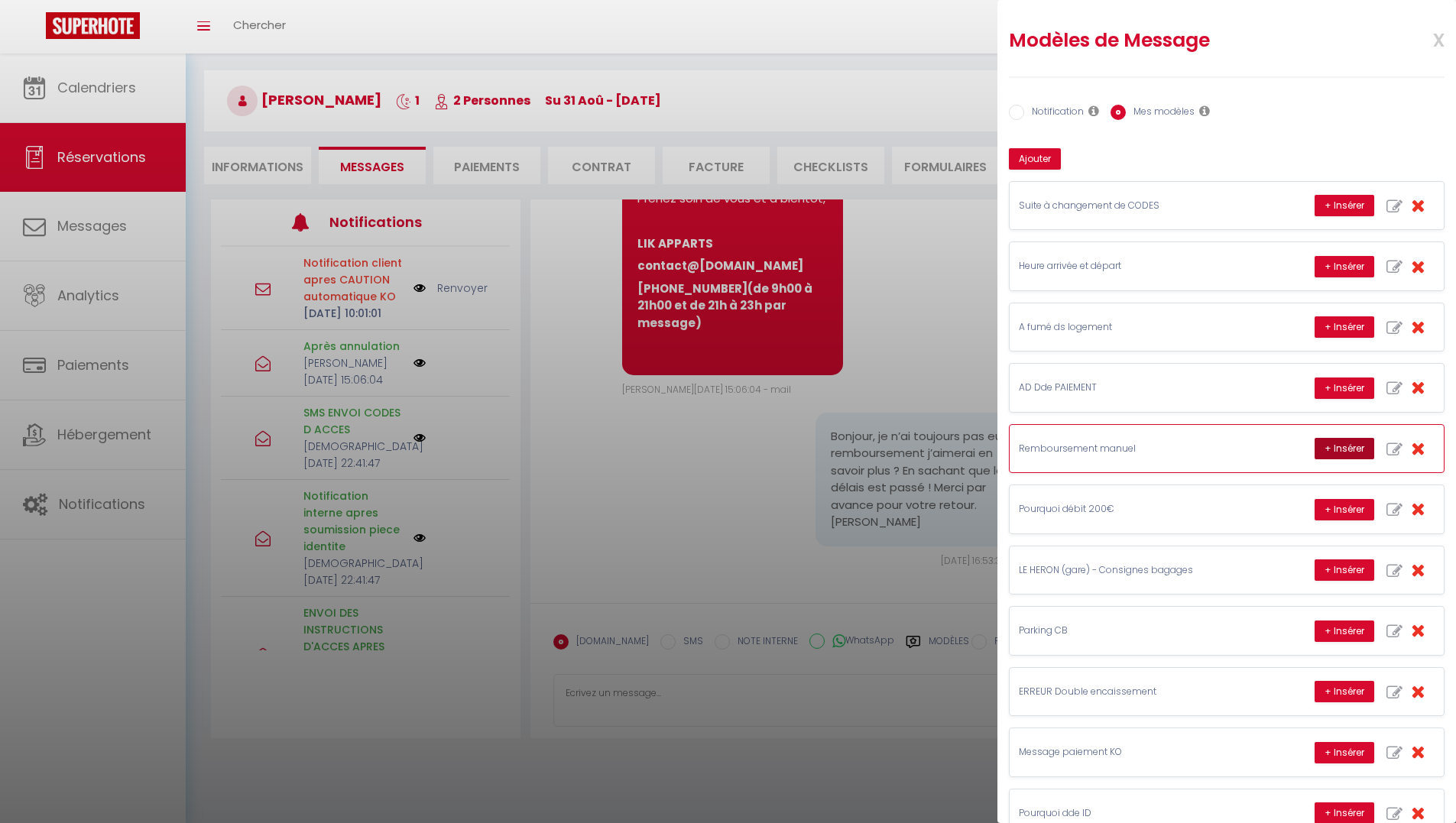
click at [1315, 453] on button "+ Insérer" at bounding box center [1344, 449] width 59 height 22
type textarea "Bonjour Célia, Je vous remercie pour votre alerte. Je vous confirme que suite à…"
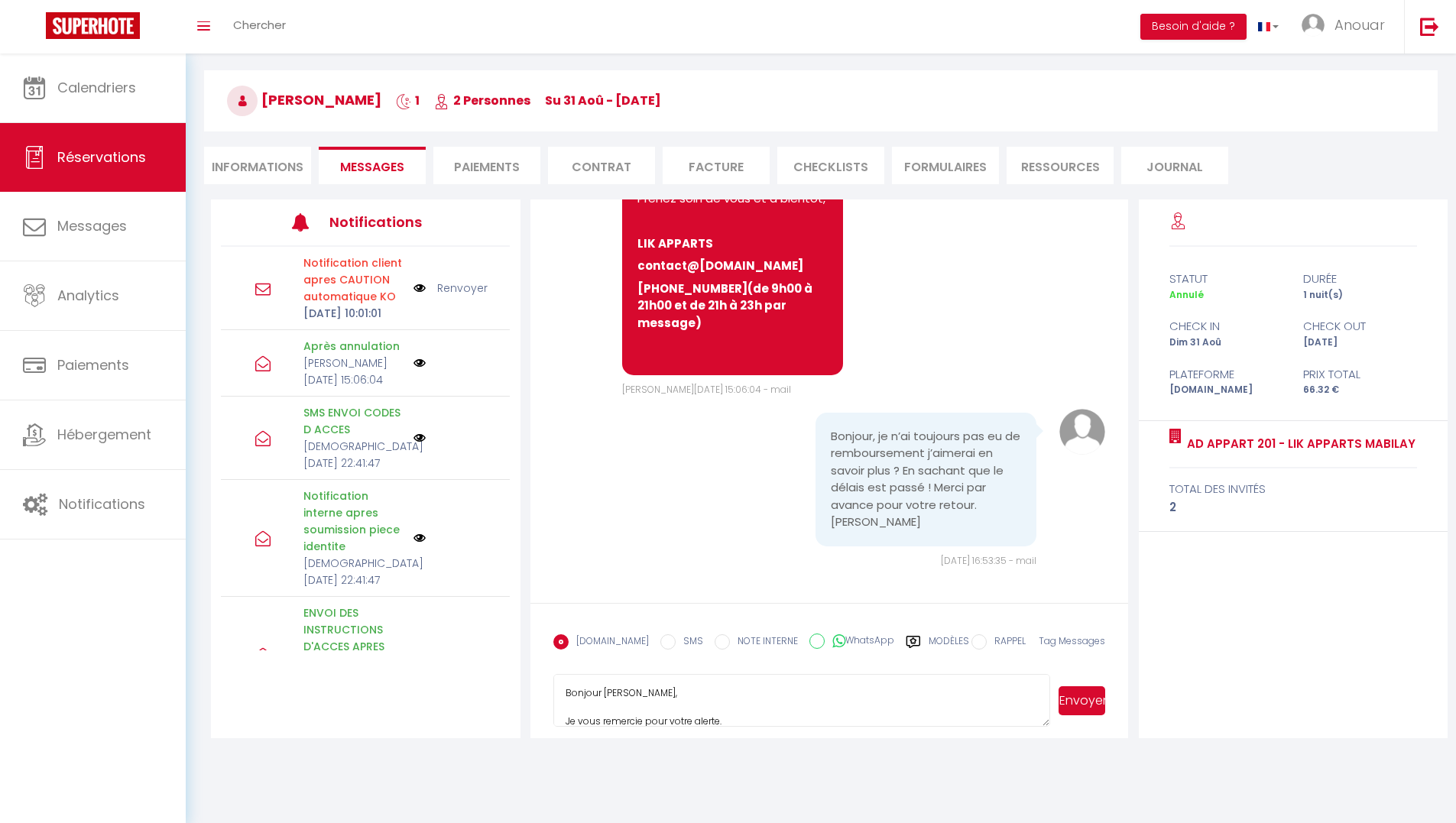
click at [1071, 702] on button "Envoyer" at bounding box center [1081, 700] width 46 height 29
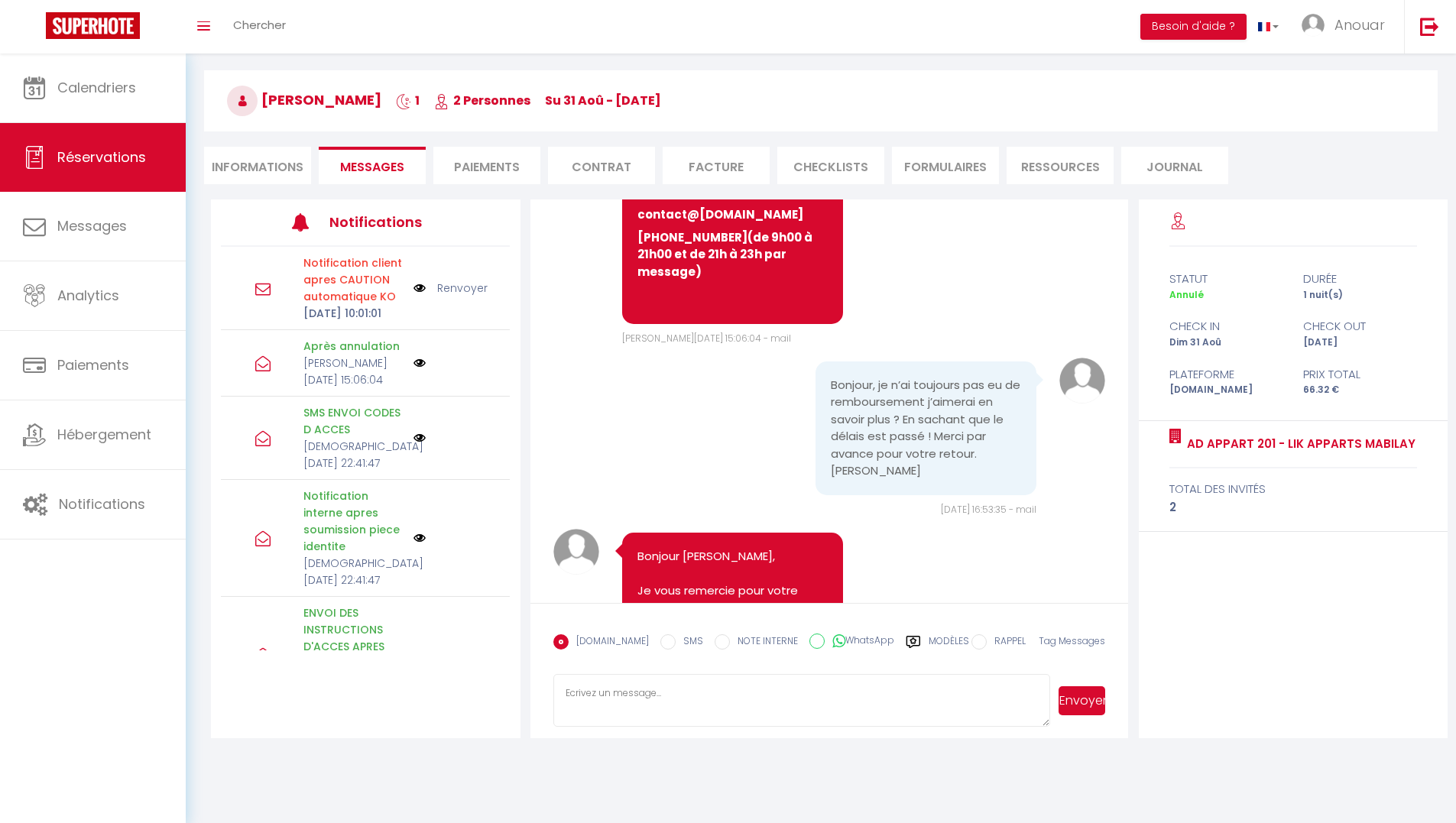
click at [244, 158] on li "Informations" at bounding box center [258, 166] width 107 height 38
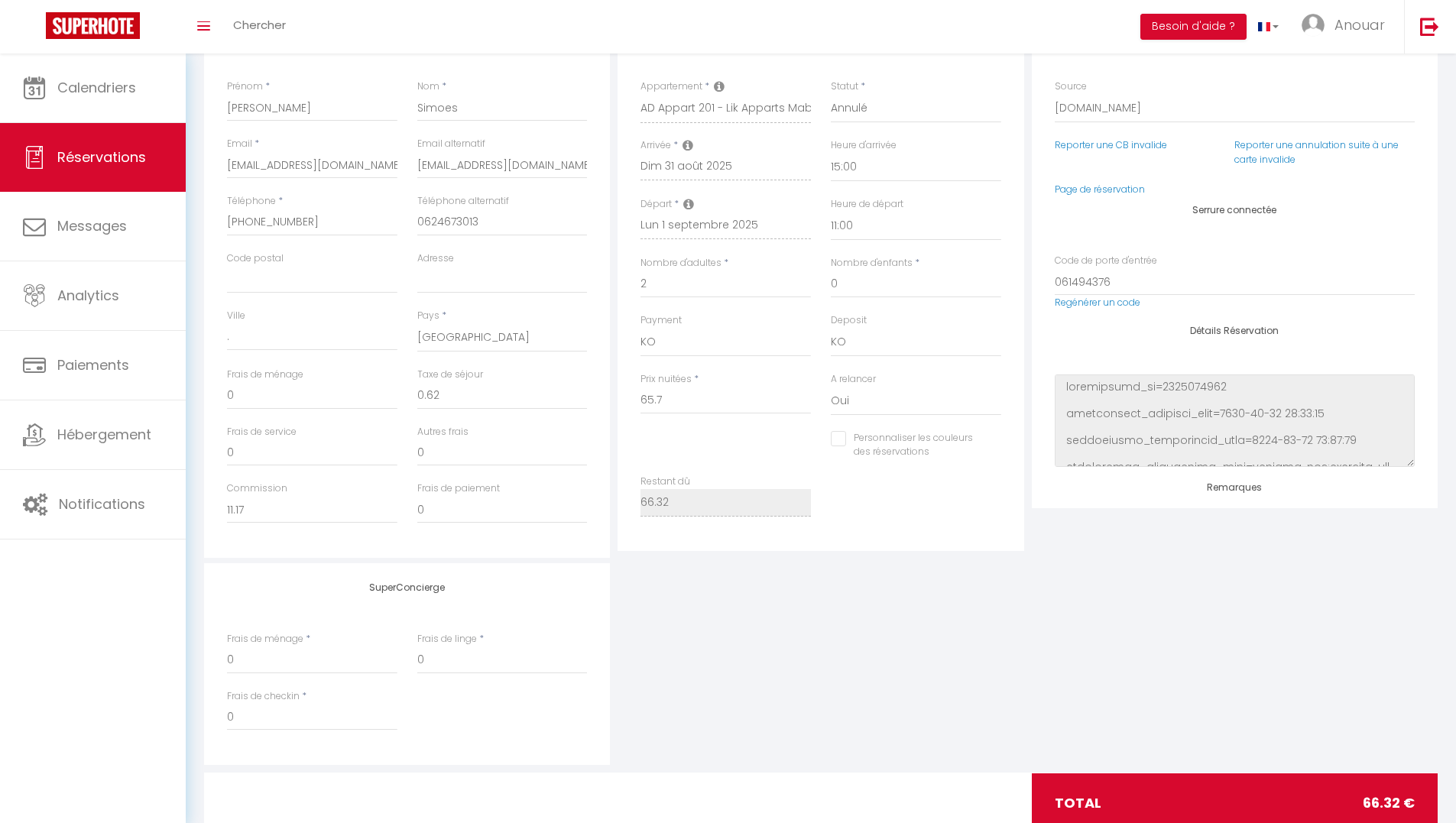
scroll to position [290, 0]
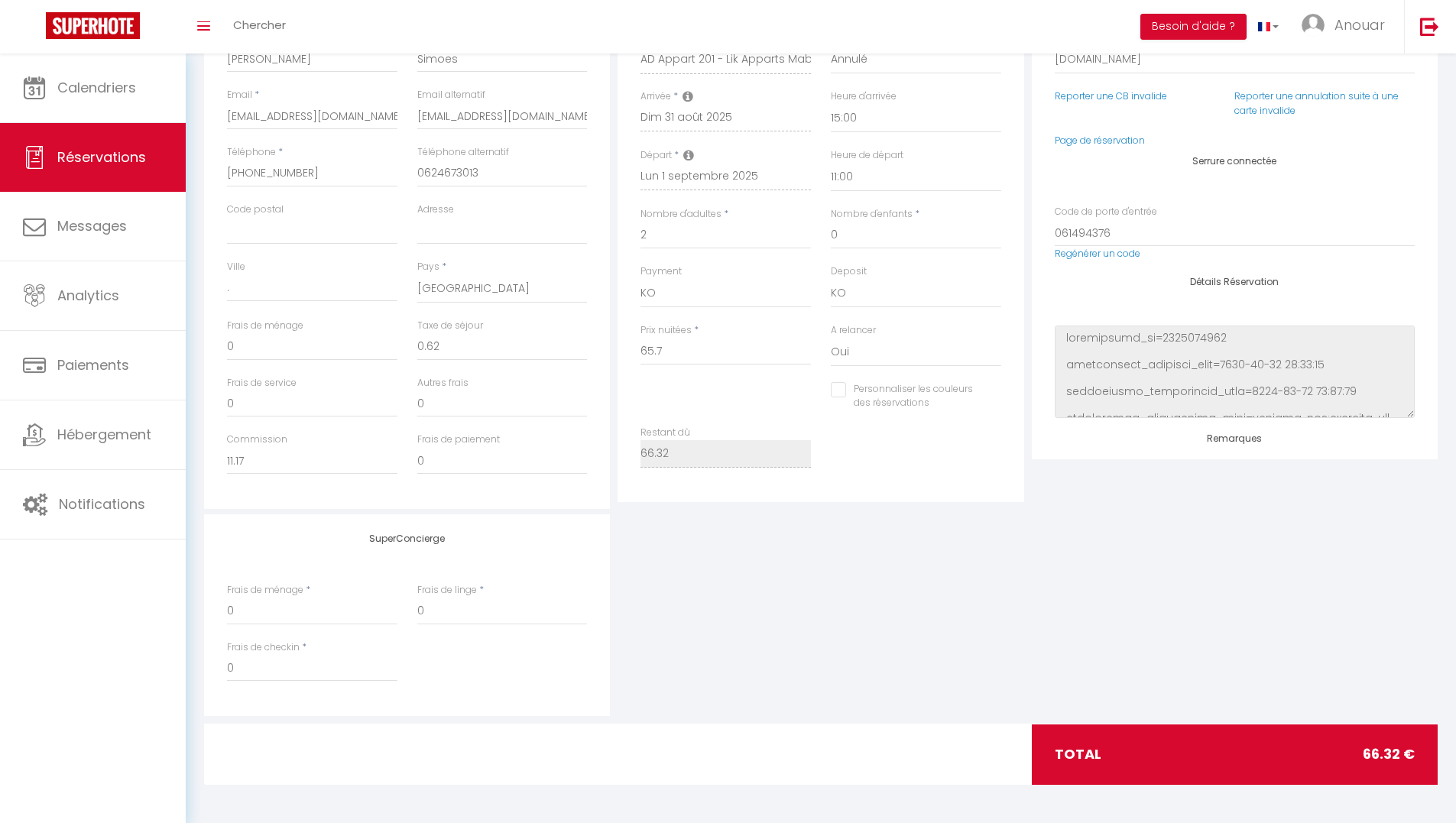
checkbox input "false"
